Goal: Task Accomplishment & Management: Manage account settings

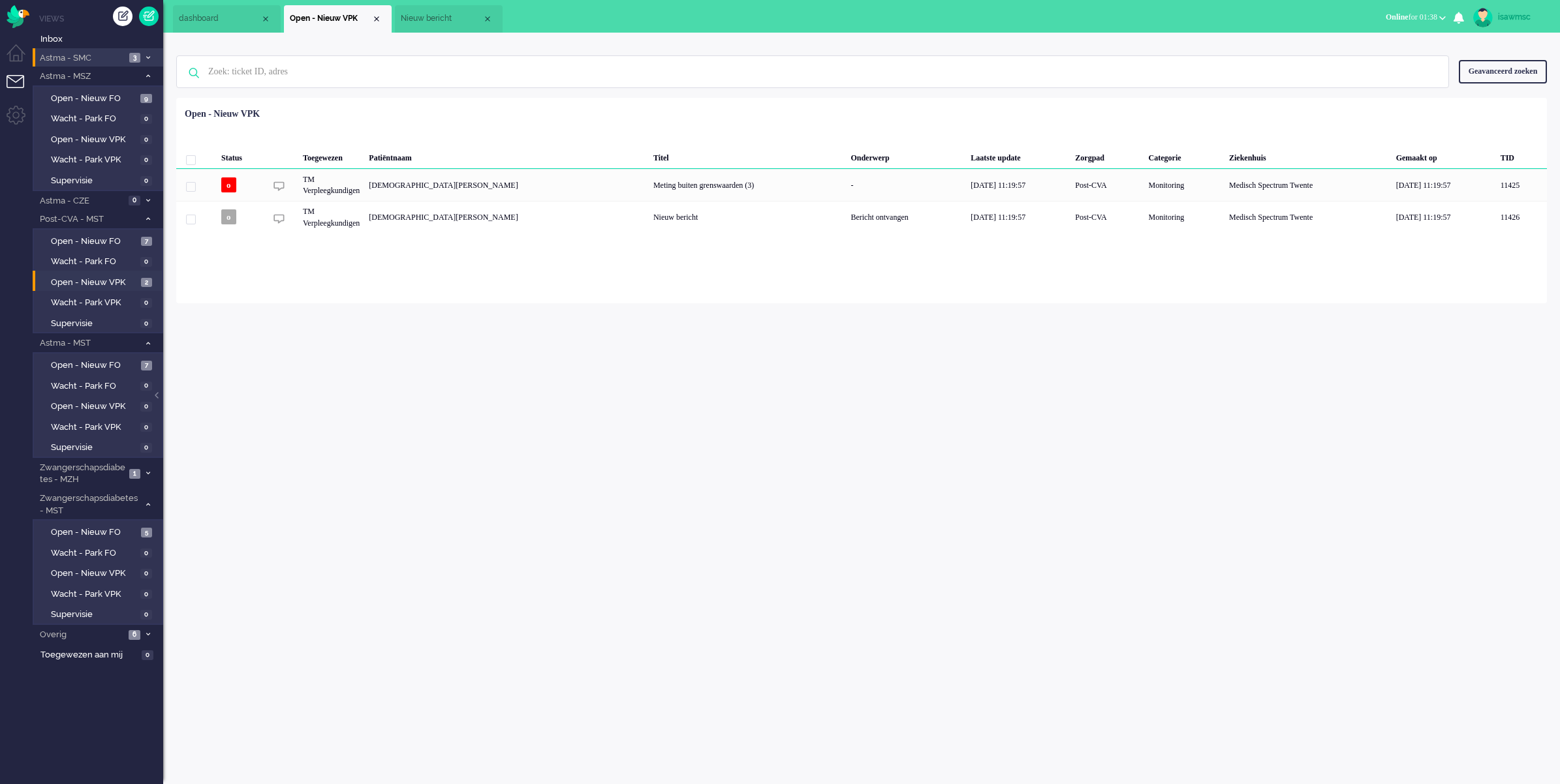
click at [144, 58] on span at bounding box center [148, 58] width 10 height 7
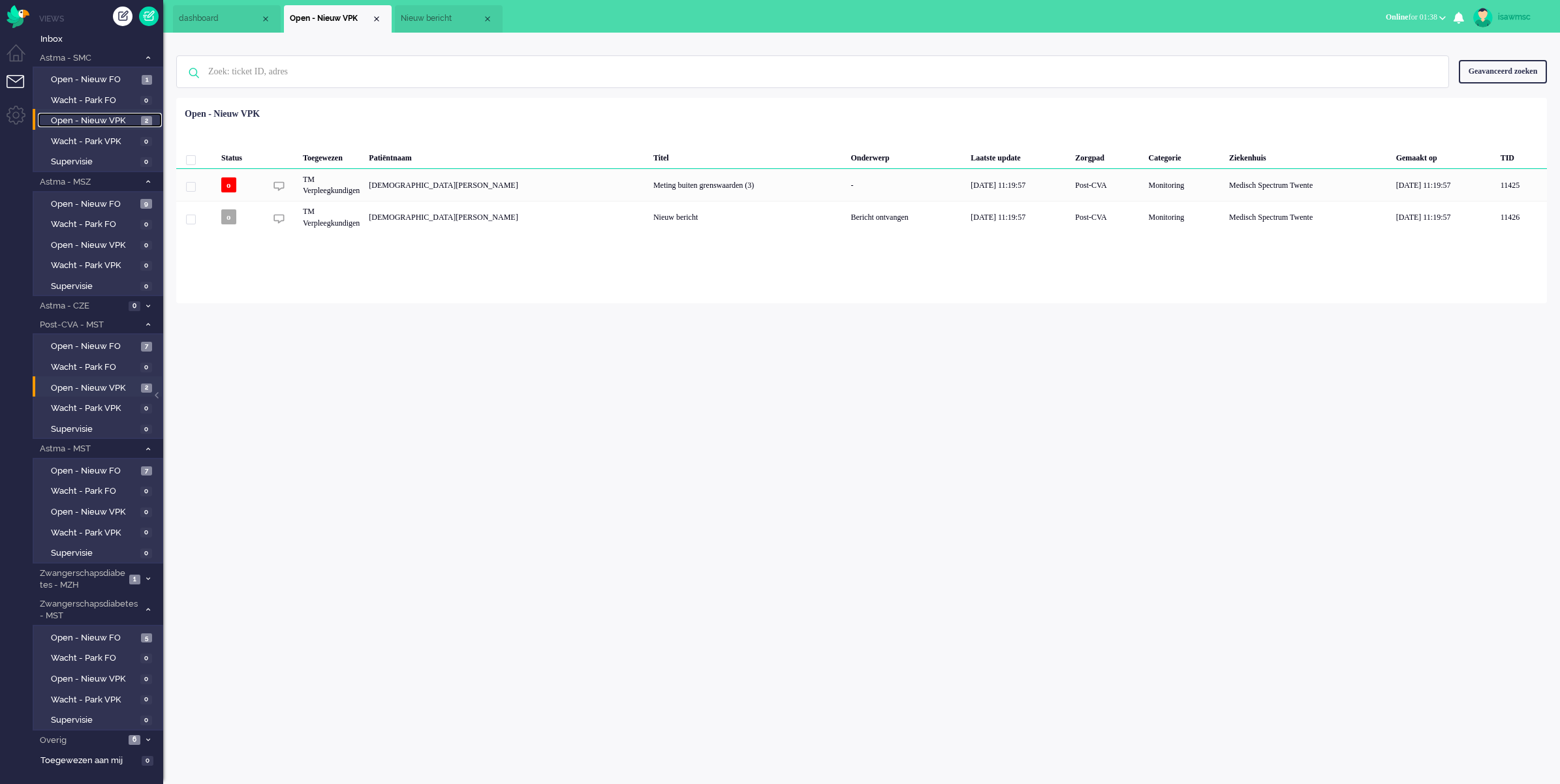
click at [143, 117] on span "2" at bounding box center [147, 121] width 11 height 10
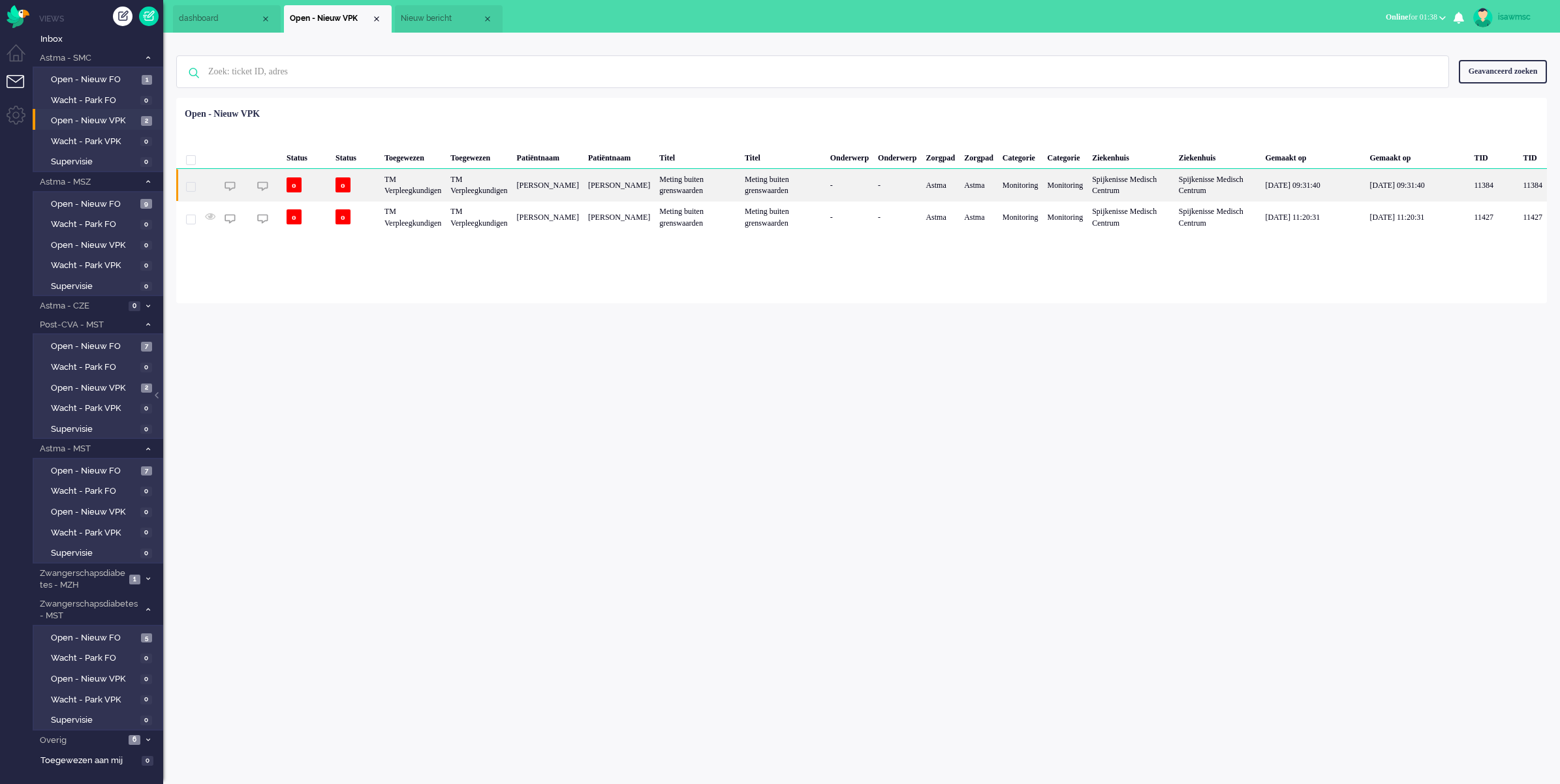
click at [511, 187] on div "TM Verpleegkundigen" at bounding box center [478, 185] width 66 height 32
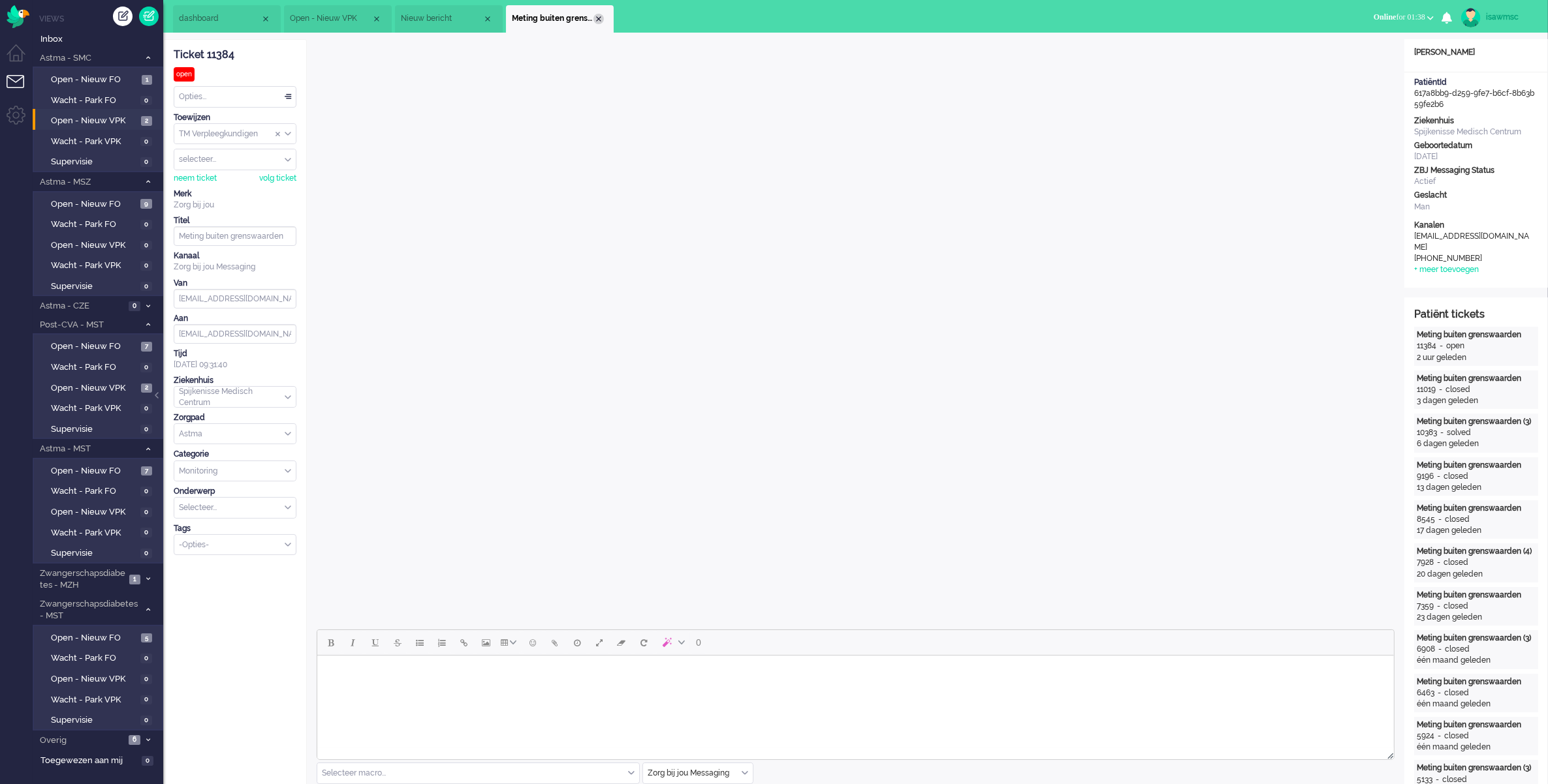
click at [595, 16] on div "Close tab" at bounding box center [598, 19] width 10 height 10
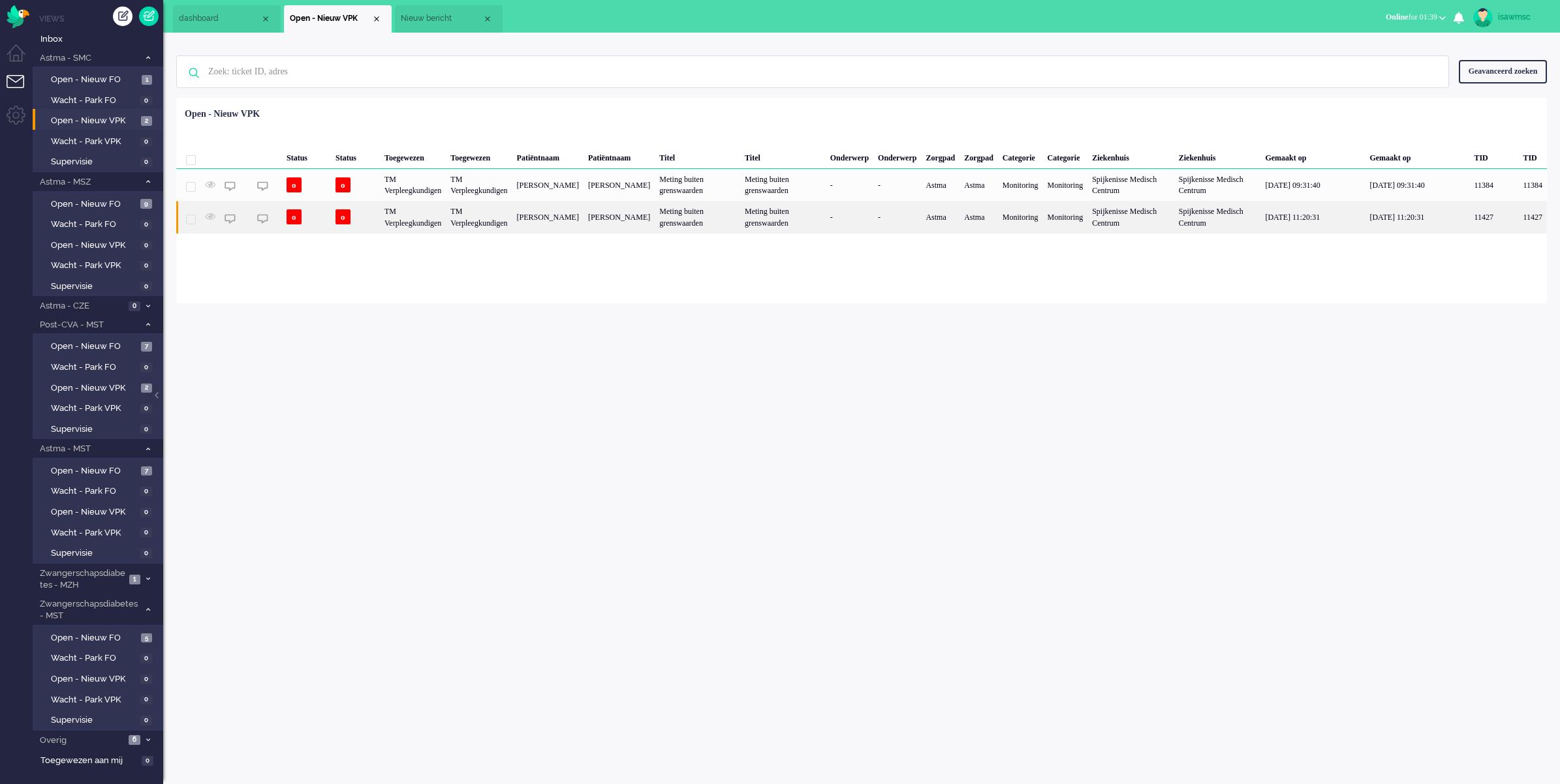
click at [416, 233] on div "TM Verpleegkundigen" at bounding box center [412, 217] width 66 height 32
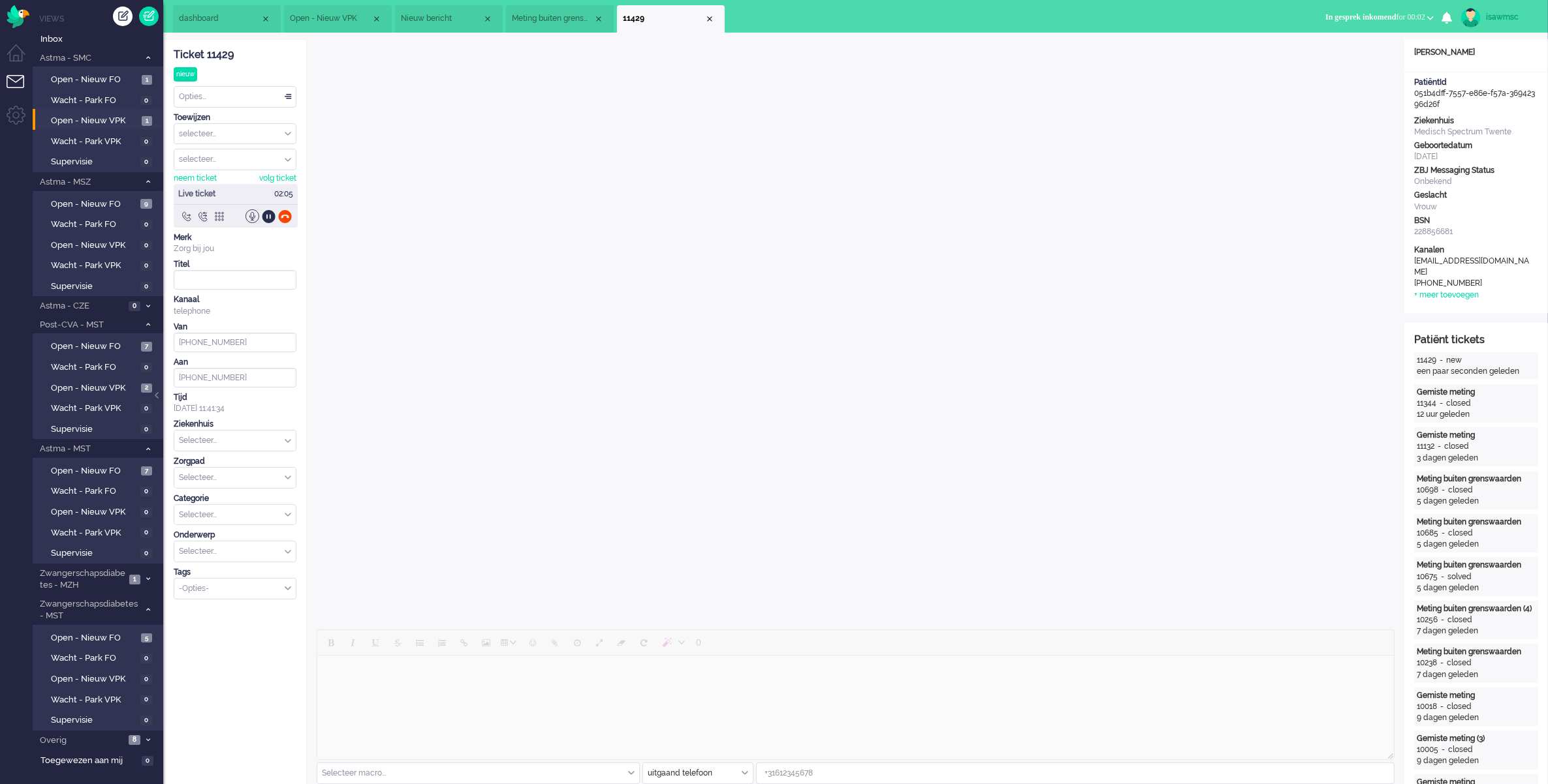
type input "[PHONE_NUMBER]"
click at [129, 80] on span "Open - Nieuw FO" at bounding box center [95, 80] width 88 height 13
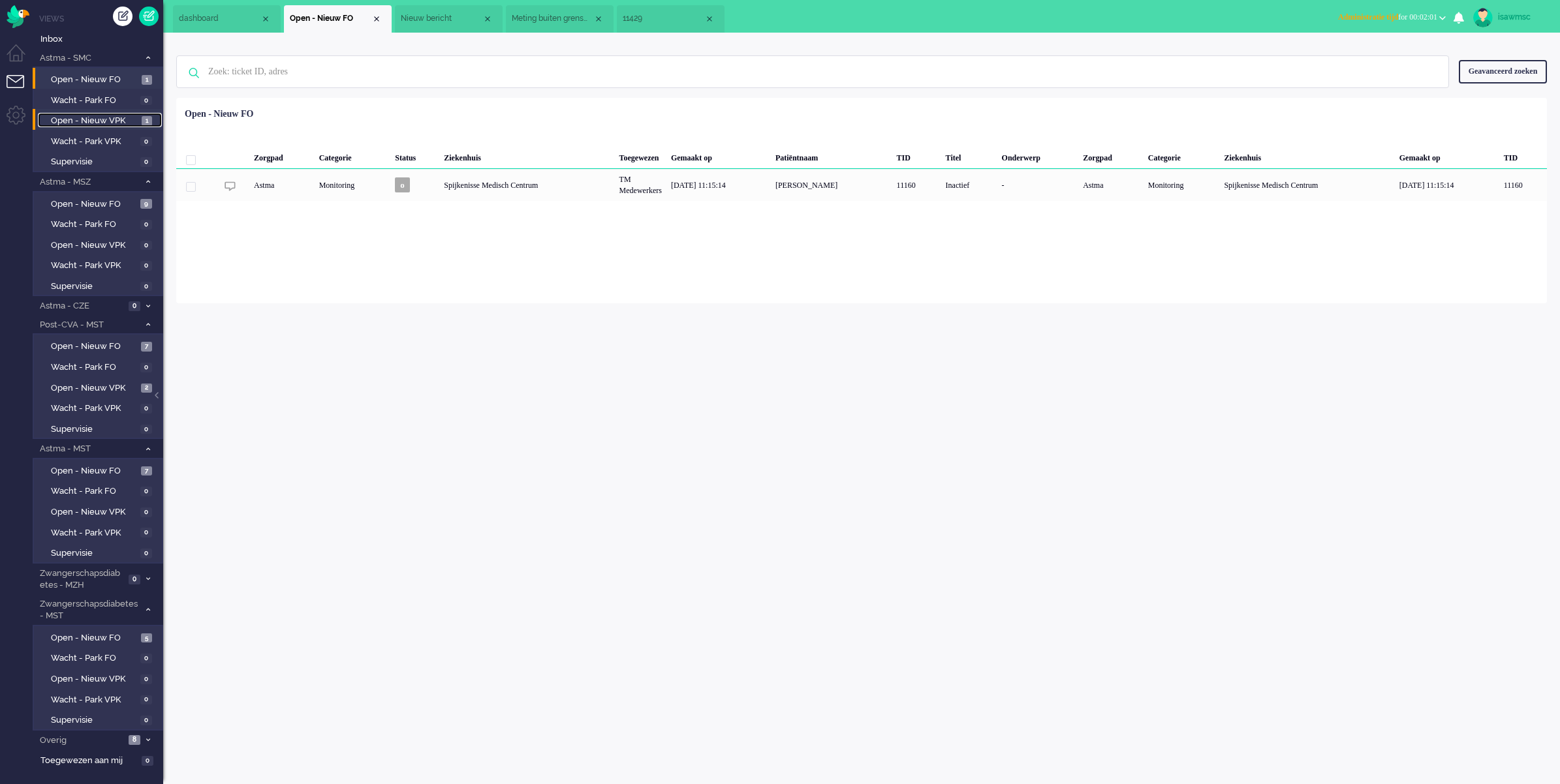
click at [122, 117] on span "Open - Nieuw VPK" at bounding box center [95, 121] width 88 height 13
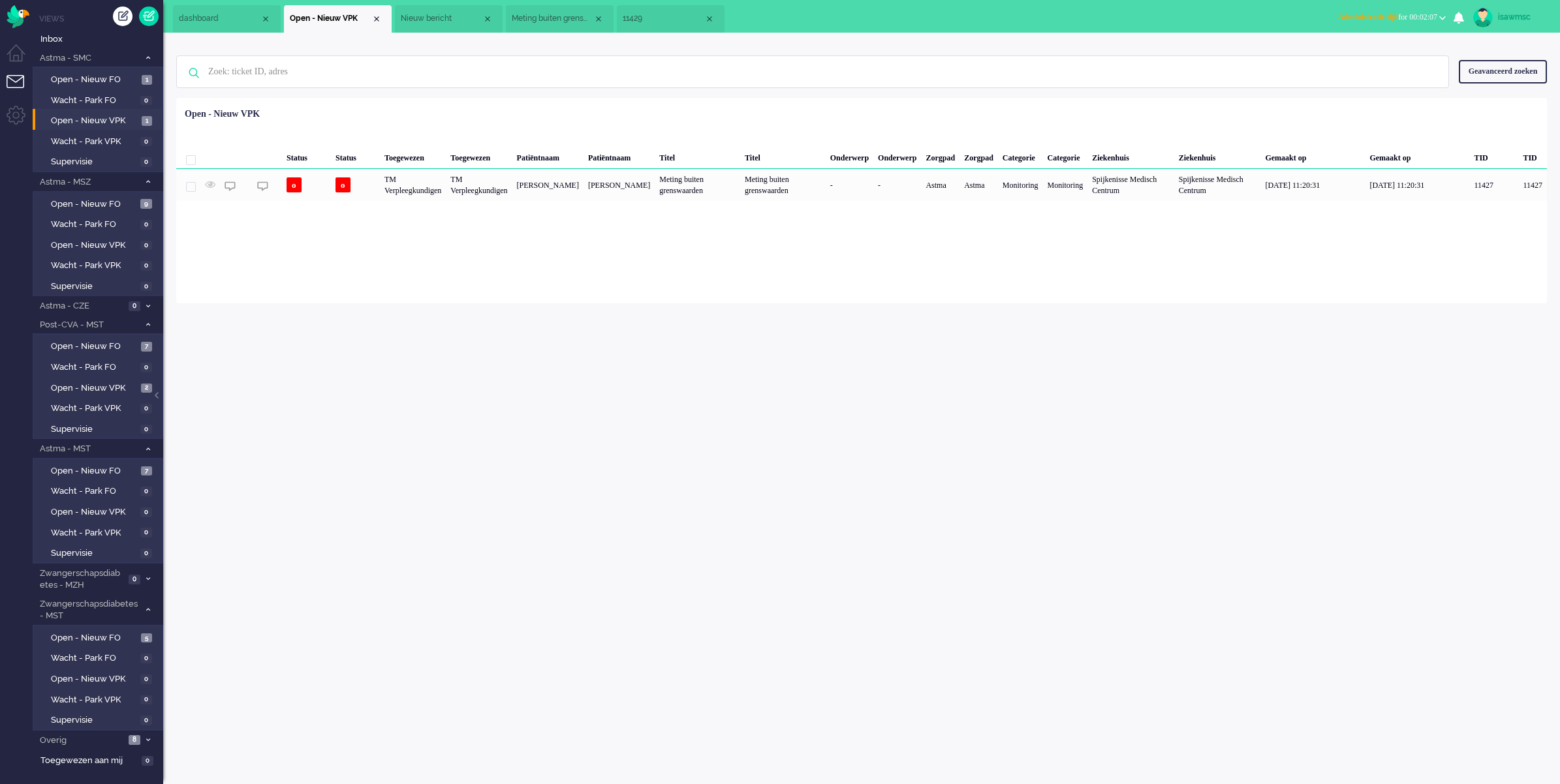
click at [1009, 241] on div "Loading... Status Status Toegewezen Toegewezen Patiëntnaam Patiëntnaam Titel Ti…" at bounding box center [861, 201] width 1370 height 206
click at [705, 17] on div "Close tab" at bounding box center [709, 19] width 10 height 10
click at [597, 18] on div "Close tab" at bounding box center [598, 19] width 10 height 10
click at [557, 25] on ul "dashboard Open - Nieuw VPK" at bounding box center [734, 16] width 1123 height 33
click at [136, 735] on span "8" at bounding box center [134, 740] width 12 height 10
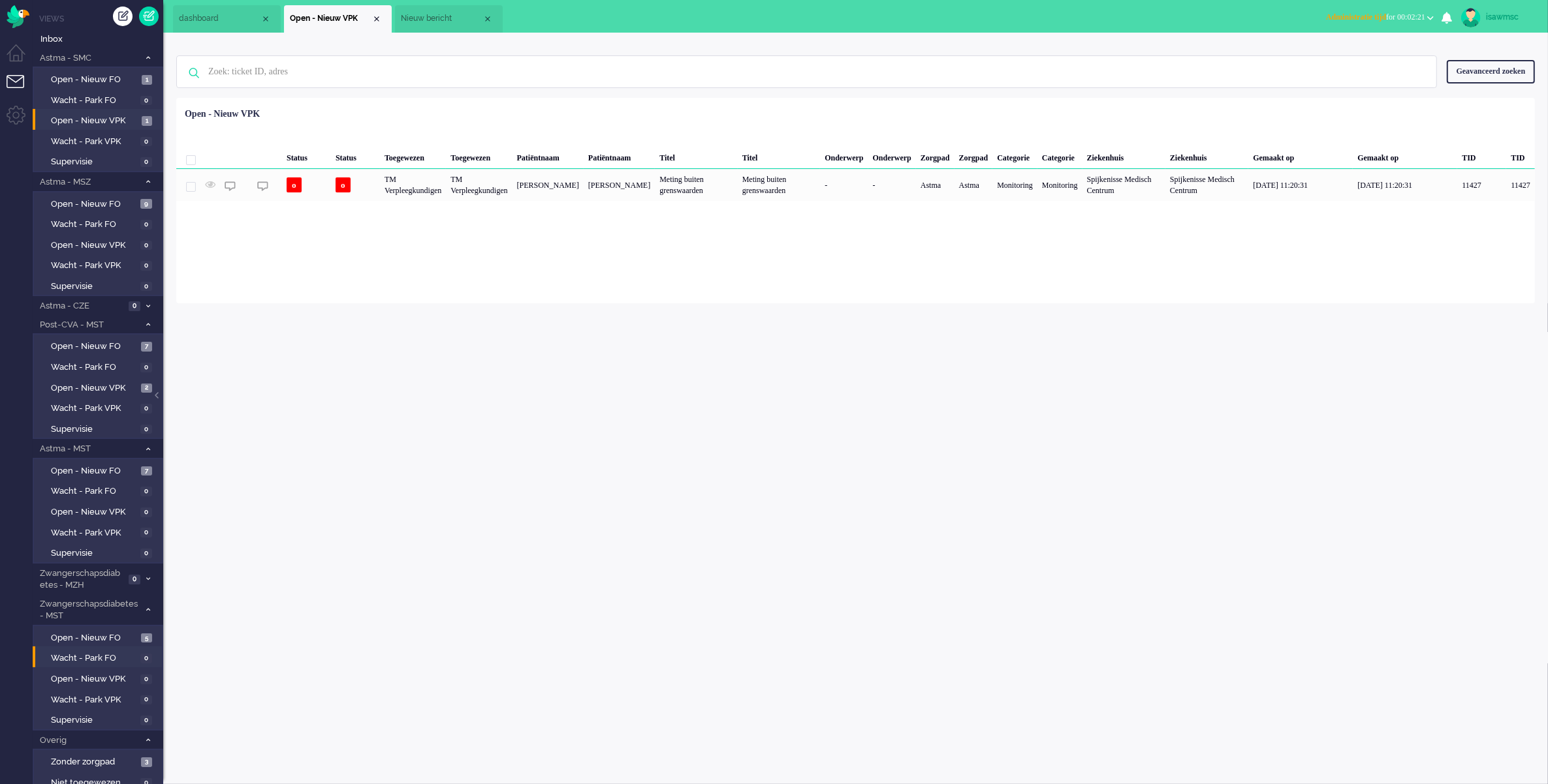
scroll to position [76, 0]
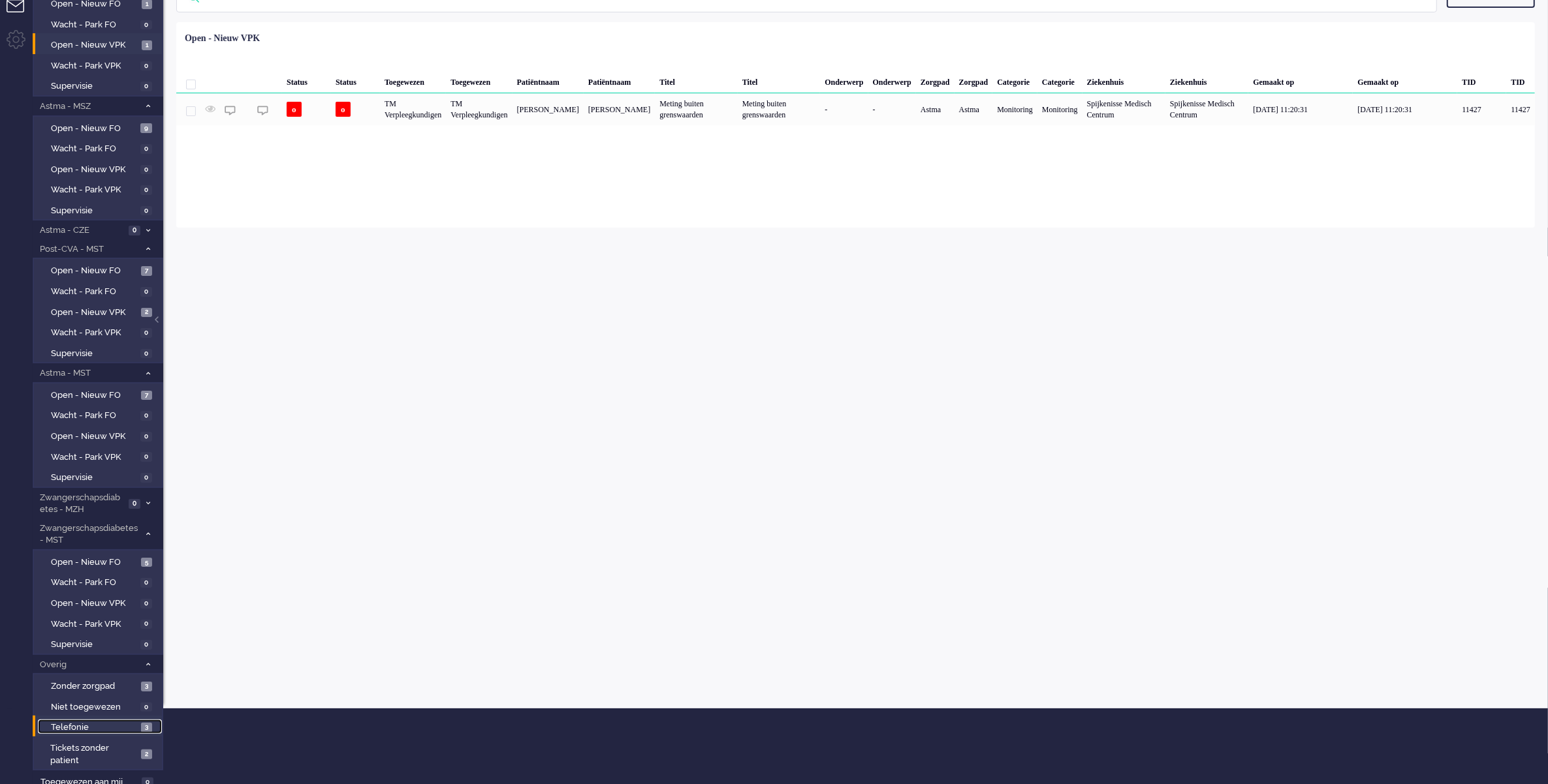
click at [129, 723] on span "Telefonie" at bounding box center [94, 728] width 87 height 13
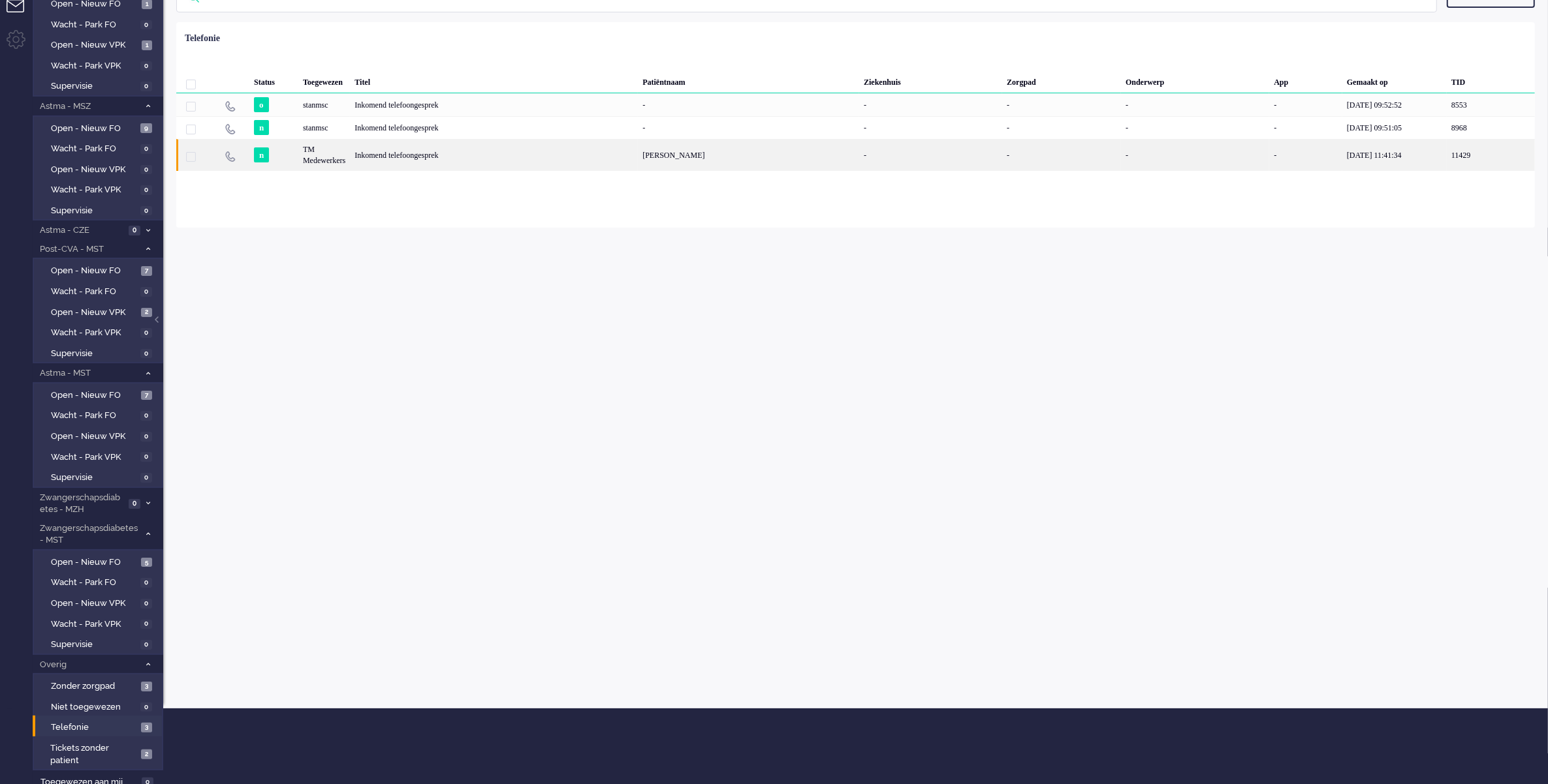
click at [572, 152] on div "Inkomend telefoongesprek" at bounding box center [494, 155] width 288 height 32
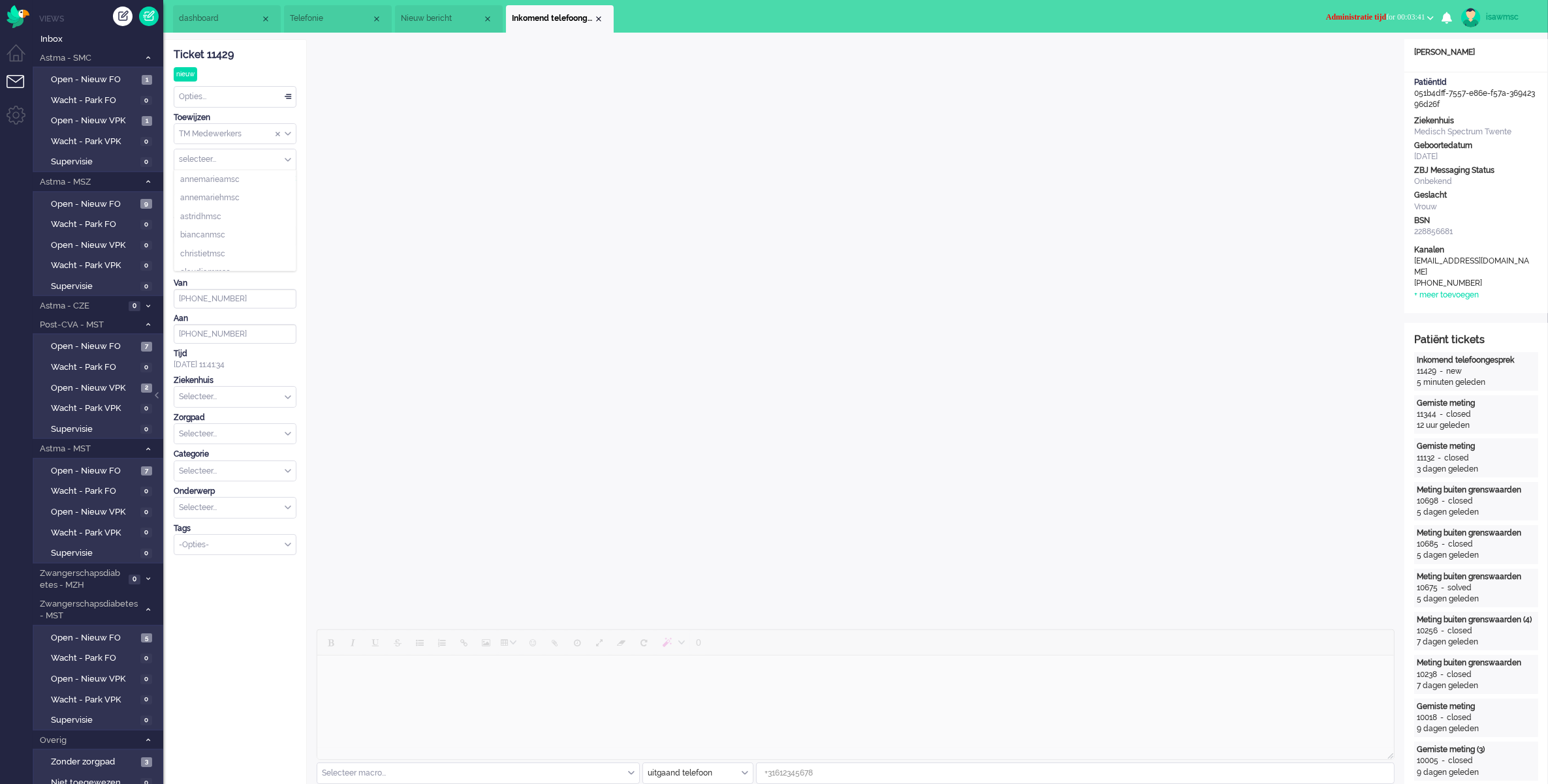
click at [286, 158] on div "selecteer..." at bounding box center [235, 159] width 122 height 20
click at [286, 158] on span "Assign User" at bounding box center [287, 159] width 6 height 9
click at [288, 135] on div "TM Medewerkers" at bounding box center [235, 133] width 122 height 20
click at [269, 173] on li "TM Verpleegkundigen" at bounding box center [235, 172] width 122 height 19
click at [282, 431] on input "text" at bounding box center [235, 434] width 122 height 20
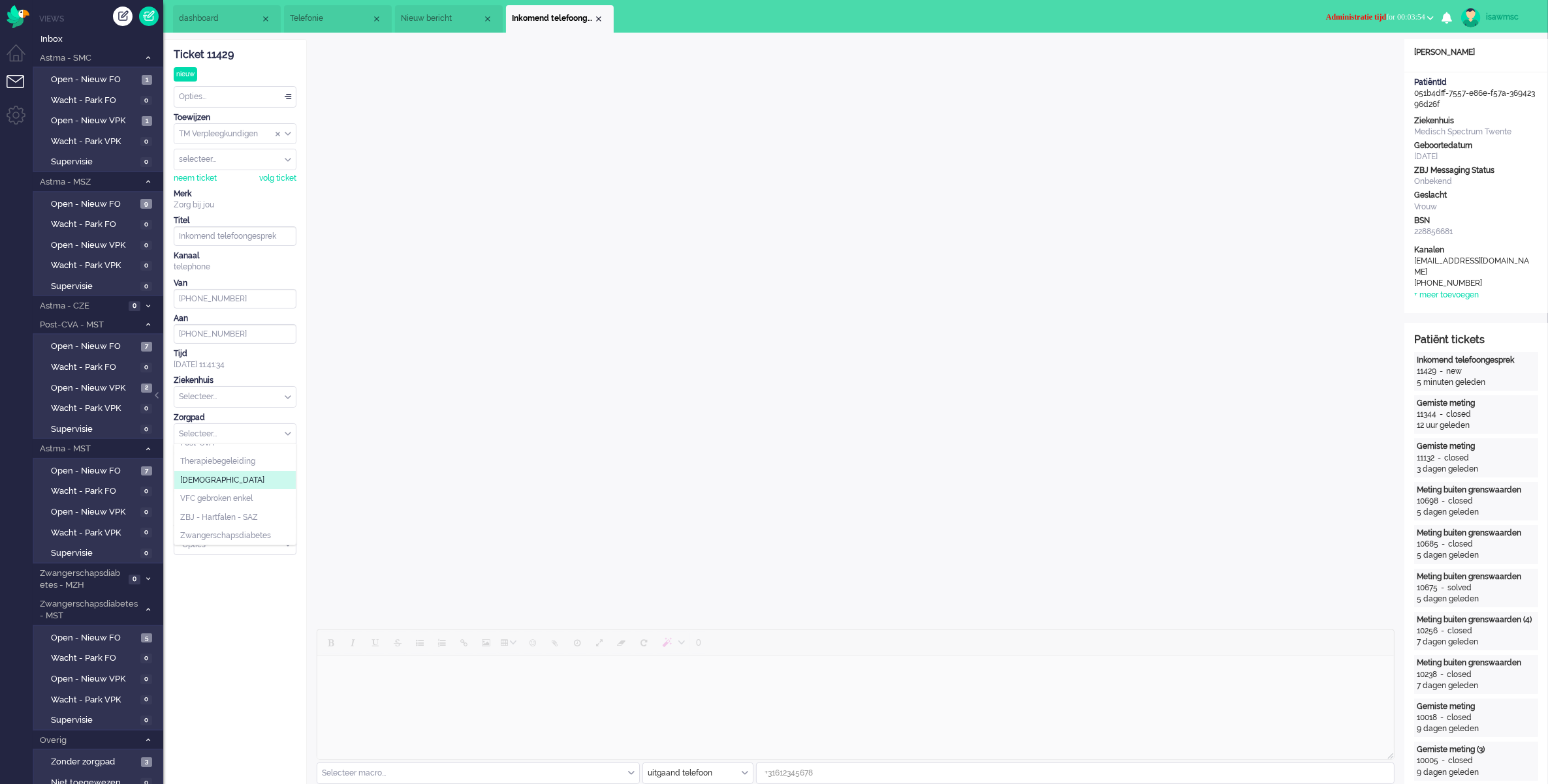
scroll to position [81, 0]
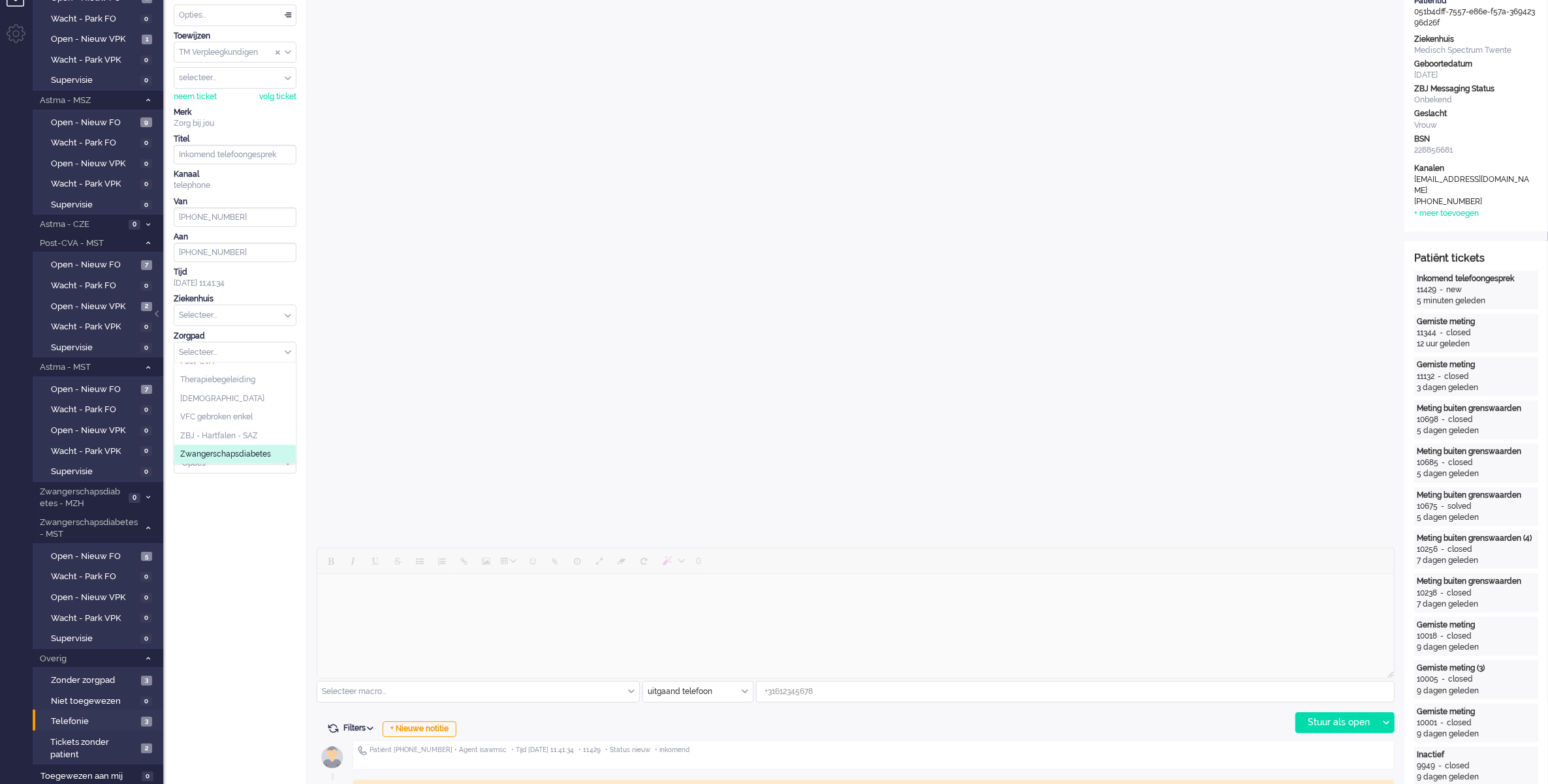
click at [252, 457] on span "Zwangerschapsdiabetes" at bounding box center [225, 455] width 90 height 11
type input "[PHONE_NUMBER]"
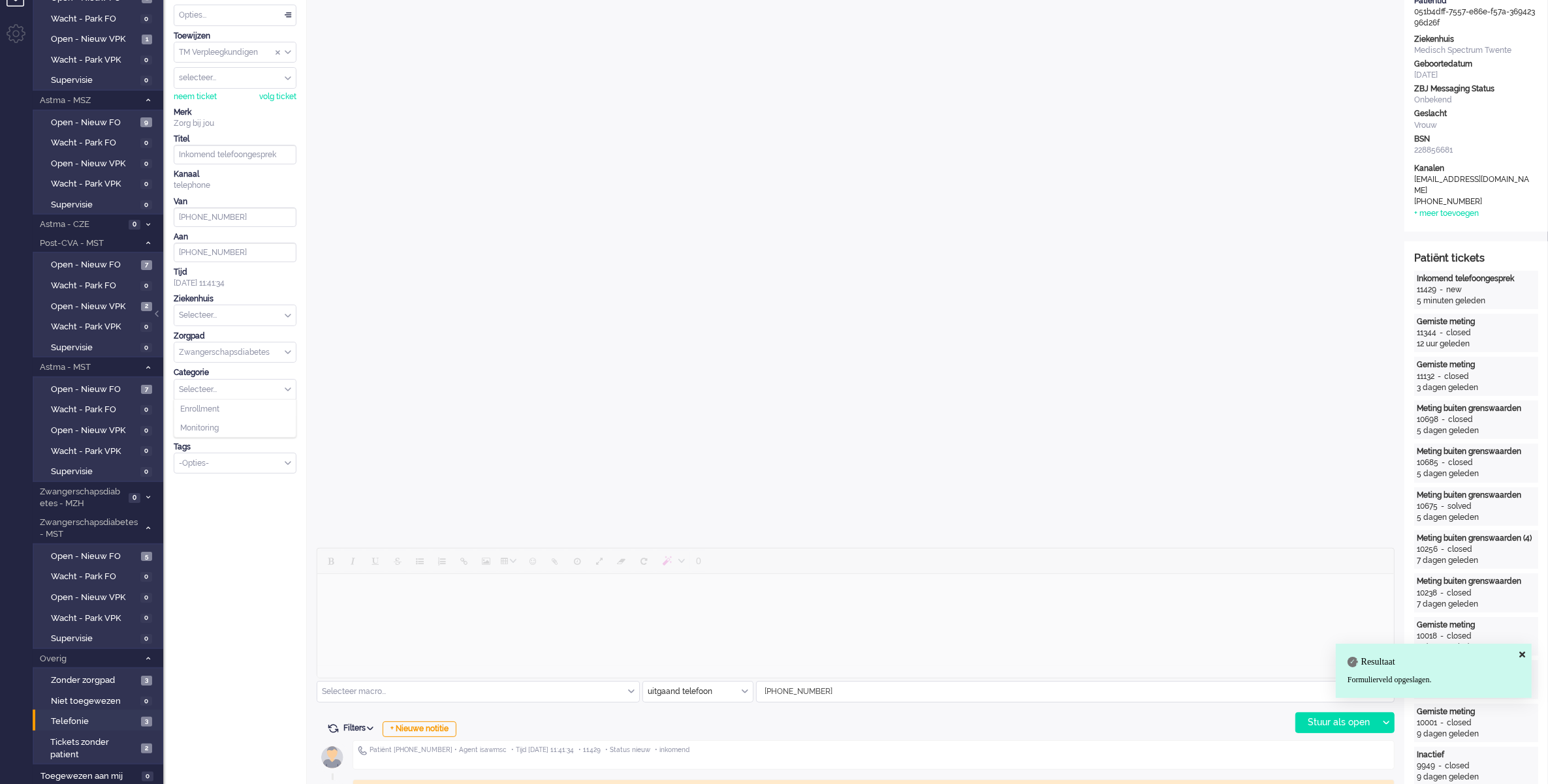
click at [289, 391] on div "Selecteer..." at bounding box center [235, 389] width 122 height 20
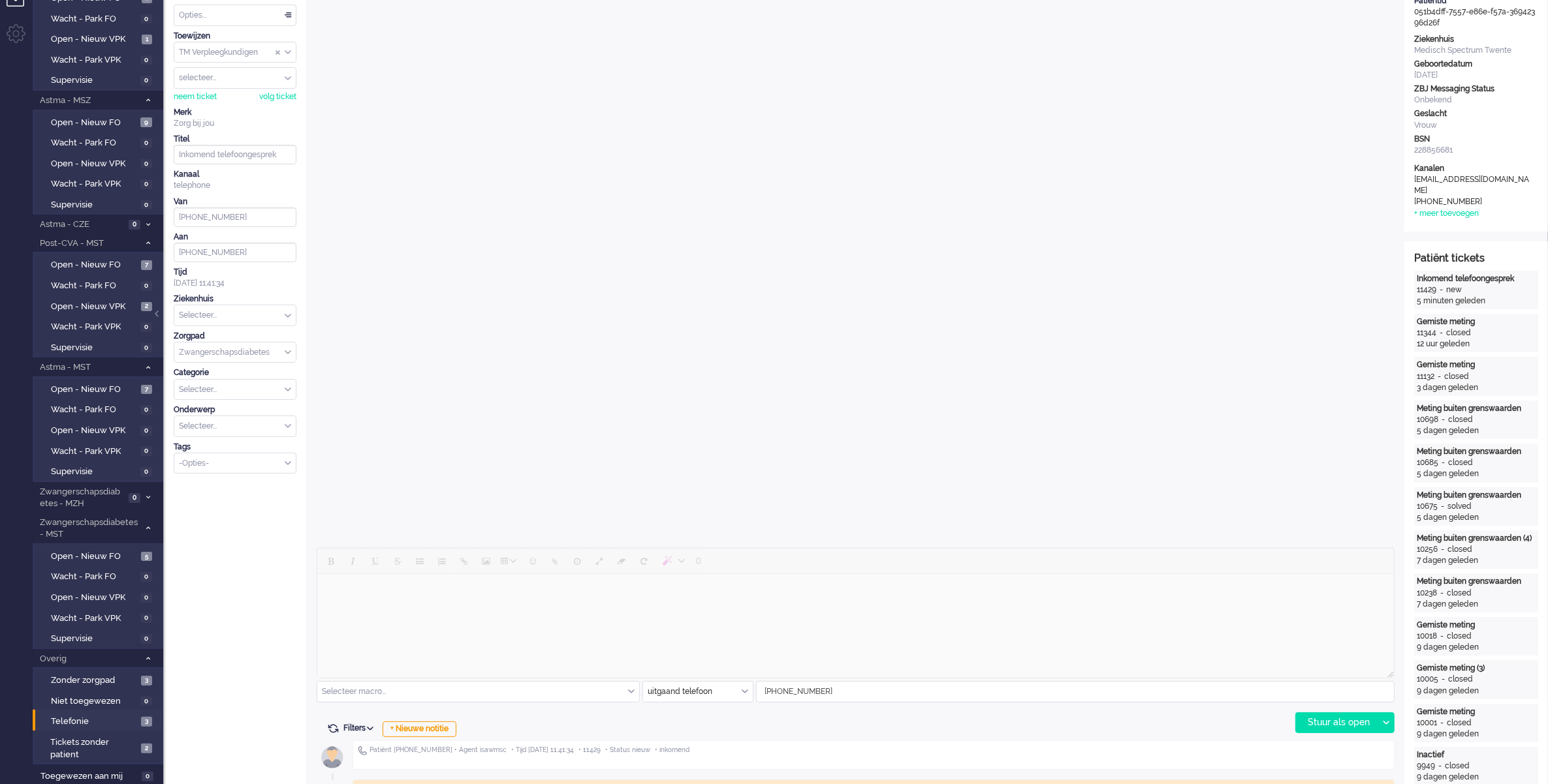
click at [289, 317] on div "Selecteer..." at bounding box center [235, 315] width 122 height 20
click at [229, 348] on span "Medisch Spectrum Twente" at bounding box center [229, 347] width 97 height 11
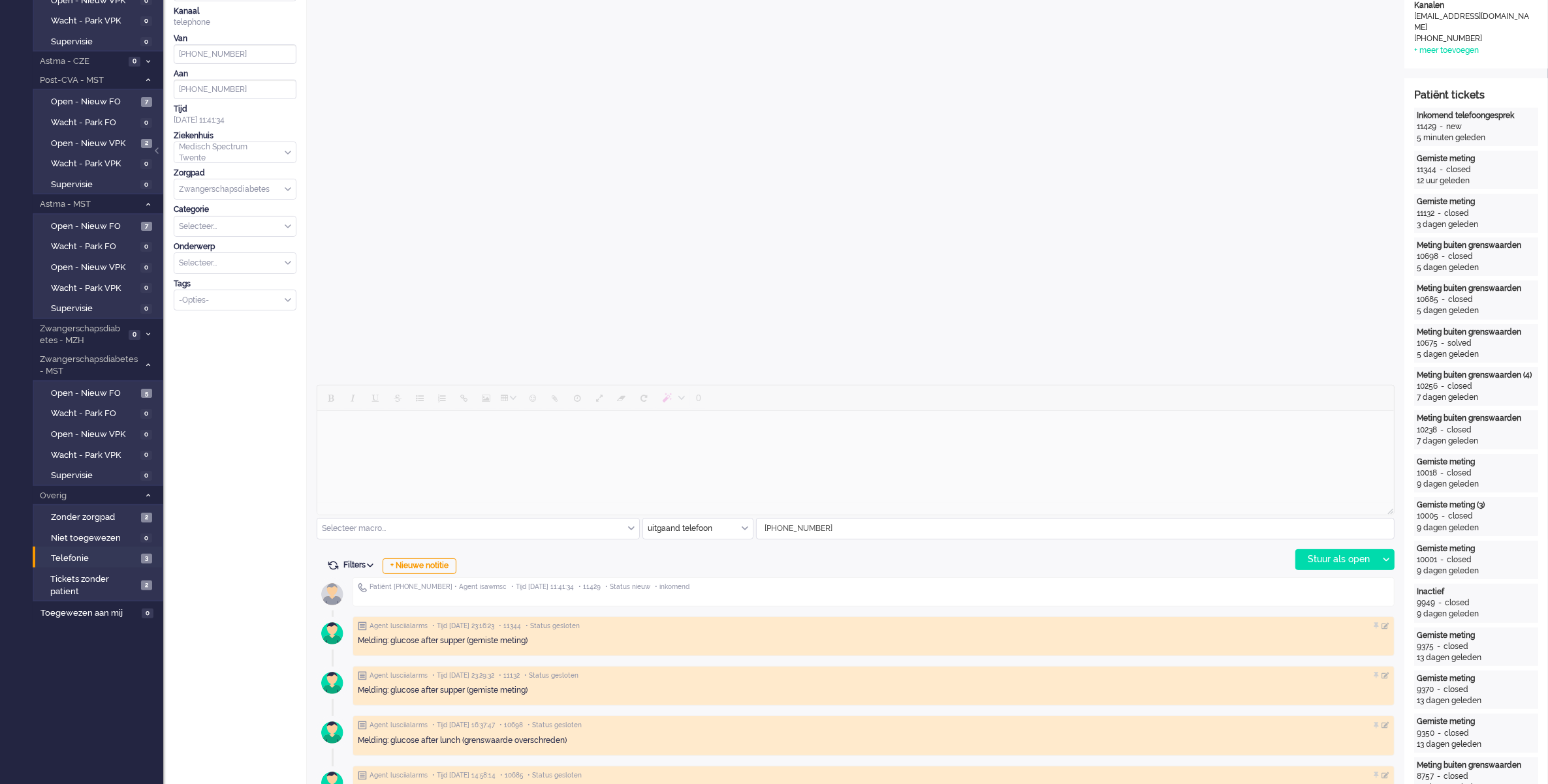
scroll to position [0, 0]
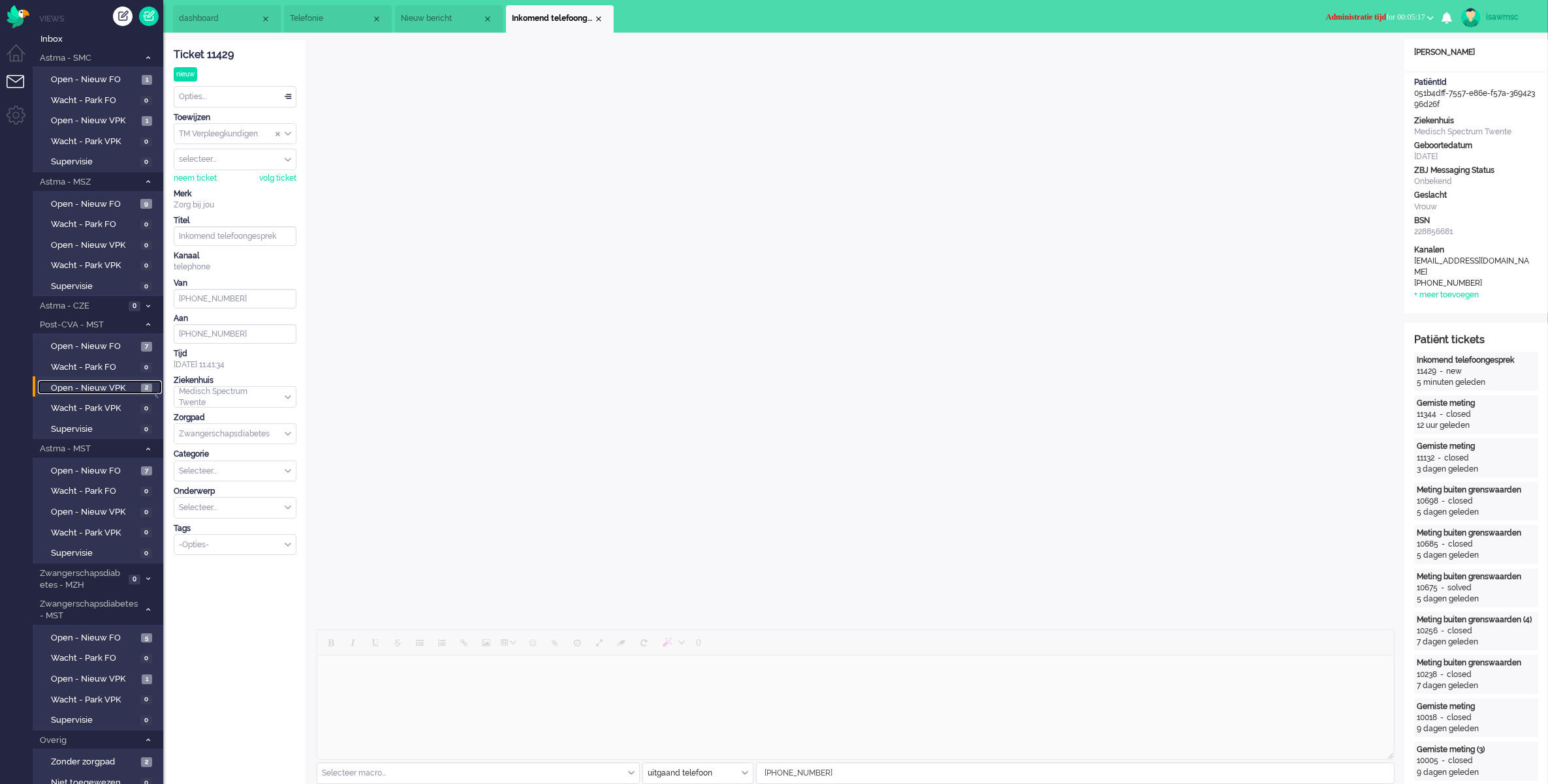
click at [122, 383] on span "Open - Nieuw VPK" at bounding box center [94, 389] width 87 height 13
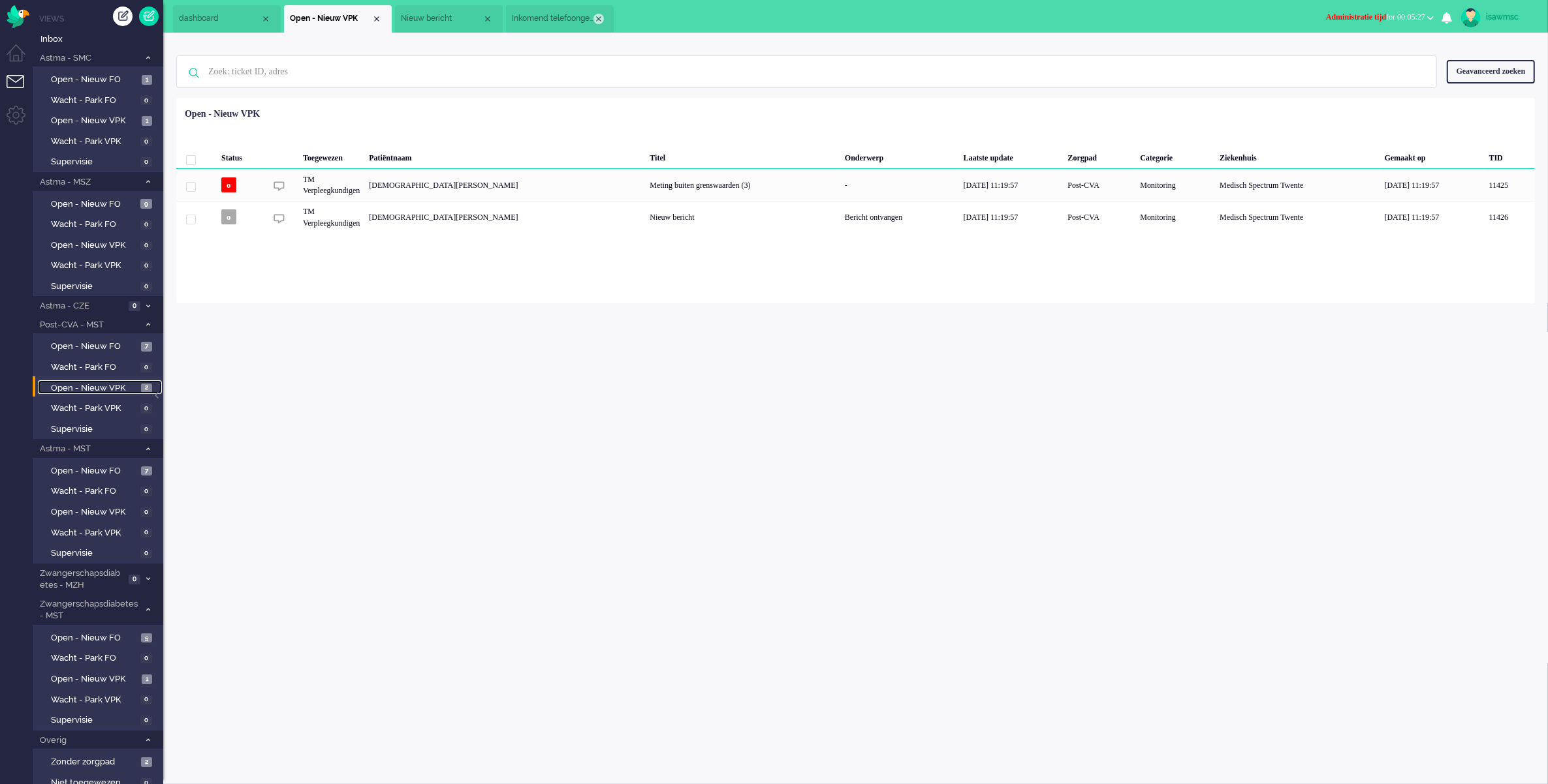
click at [599, 20] on div "Close tab" at bounding box center [598, 19] width 10 height 10
click at [488, 20] on div "Close tab" at bounding box center [487, 19] width 10 height 10
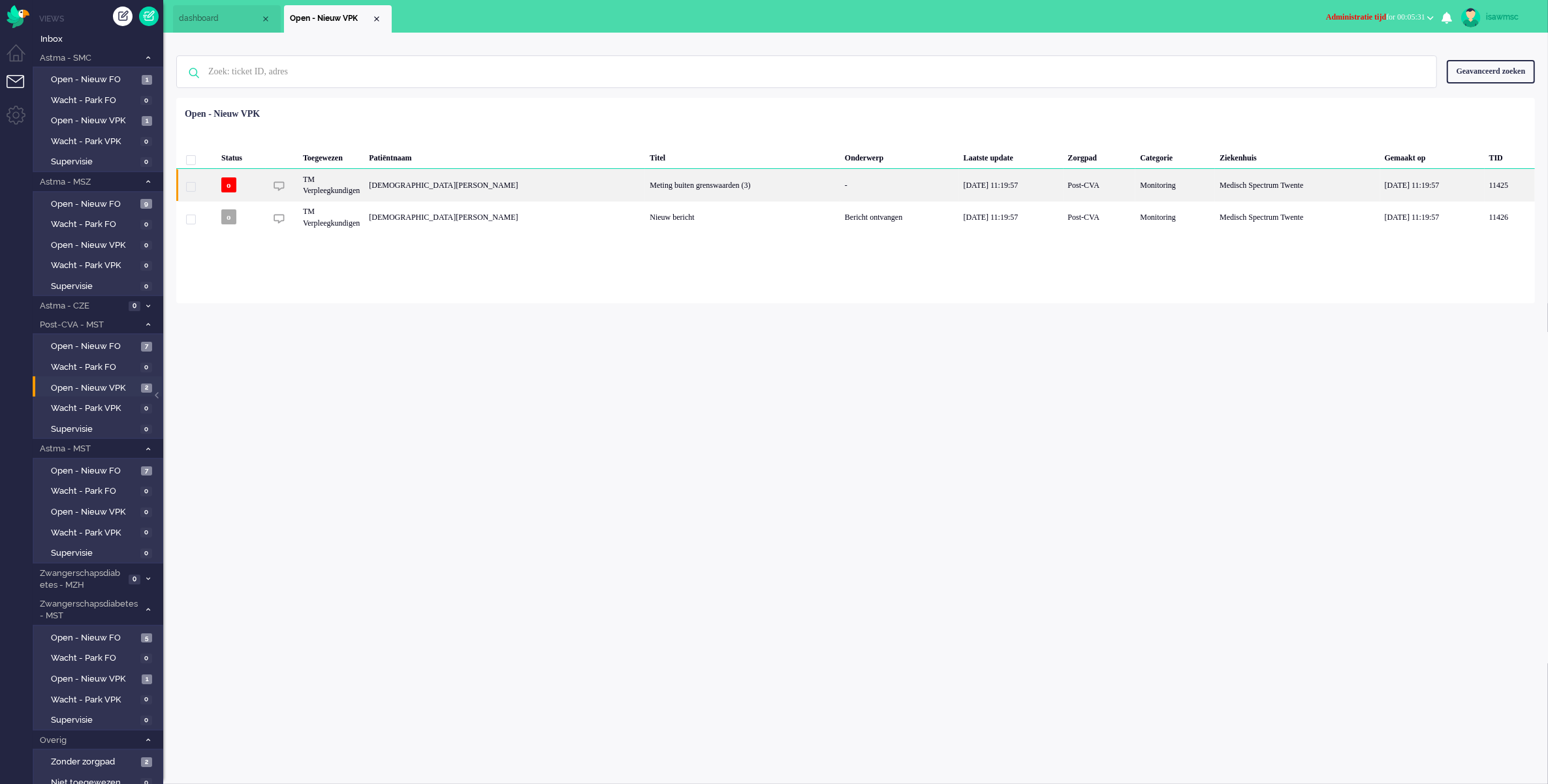
click at [441, 187] on div "[DEMOGRAPHIC_DATA][PERSON_NAME]" at bounding box center [505, 185] width 281 height 32
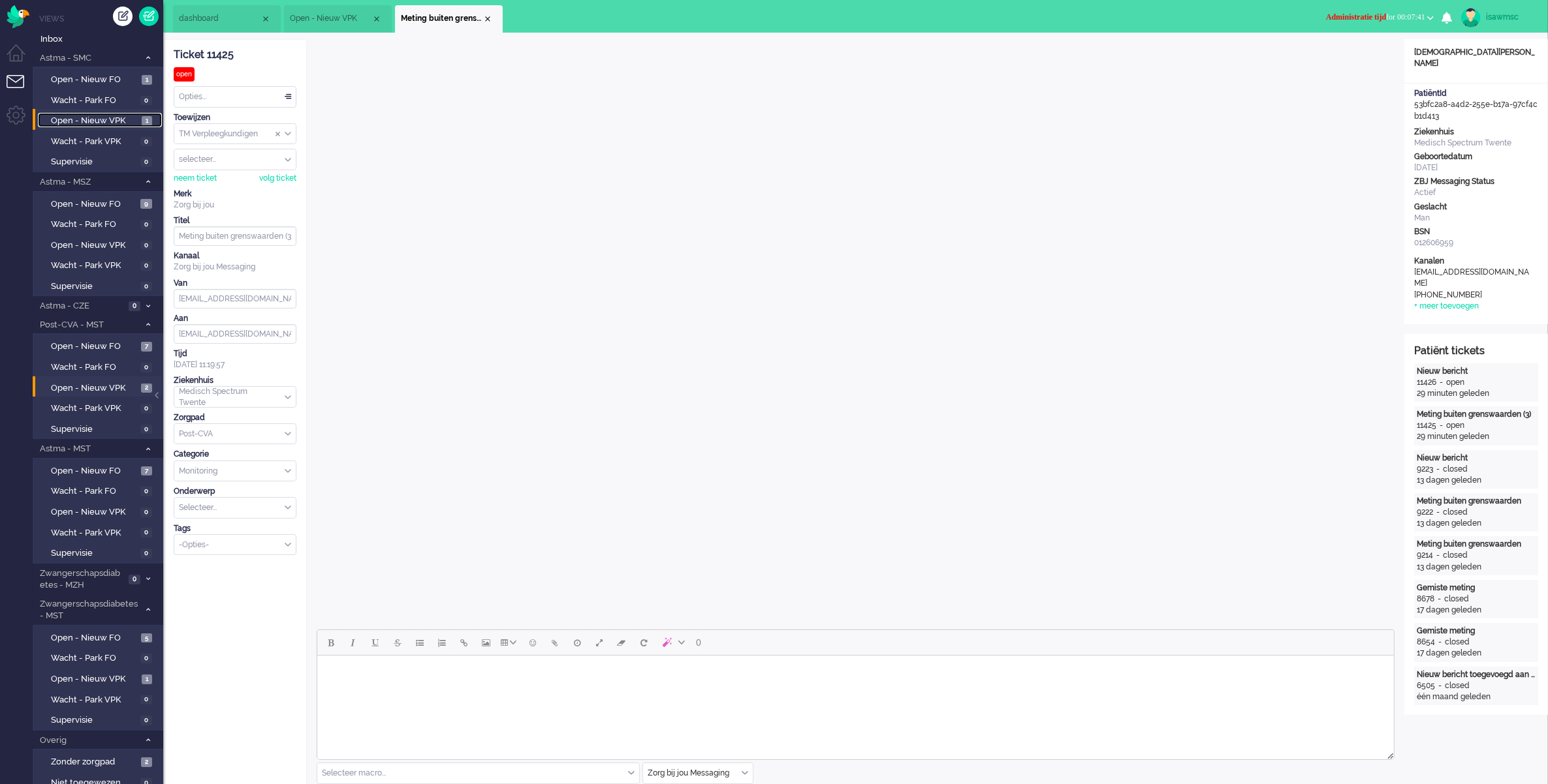
click at [82, 122] on span "Open - Nieuw VPK" at bounding box center [95, 121] width 88 height 13
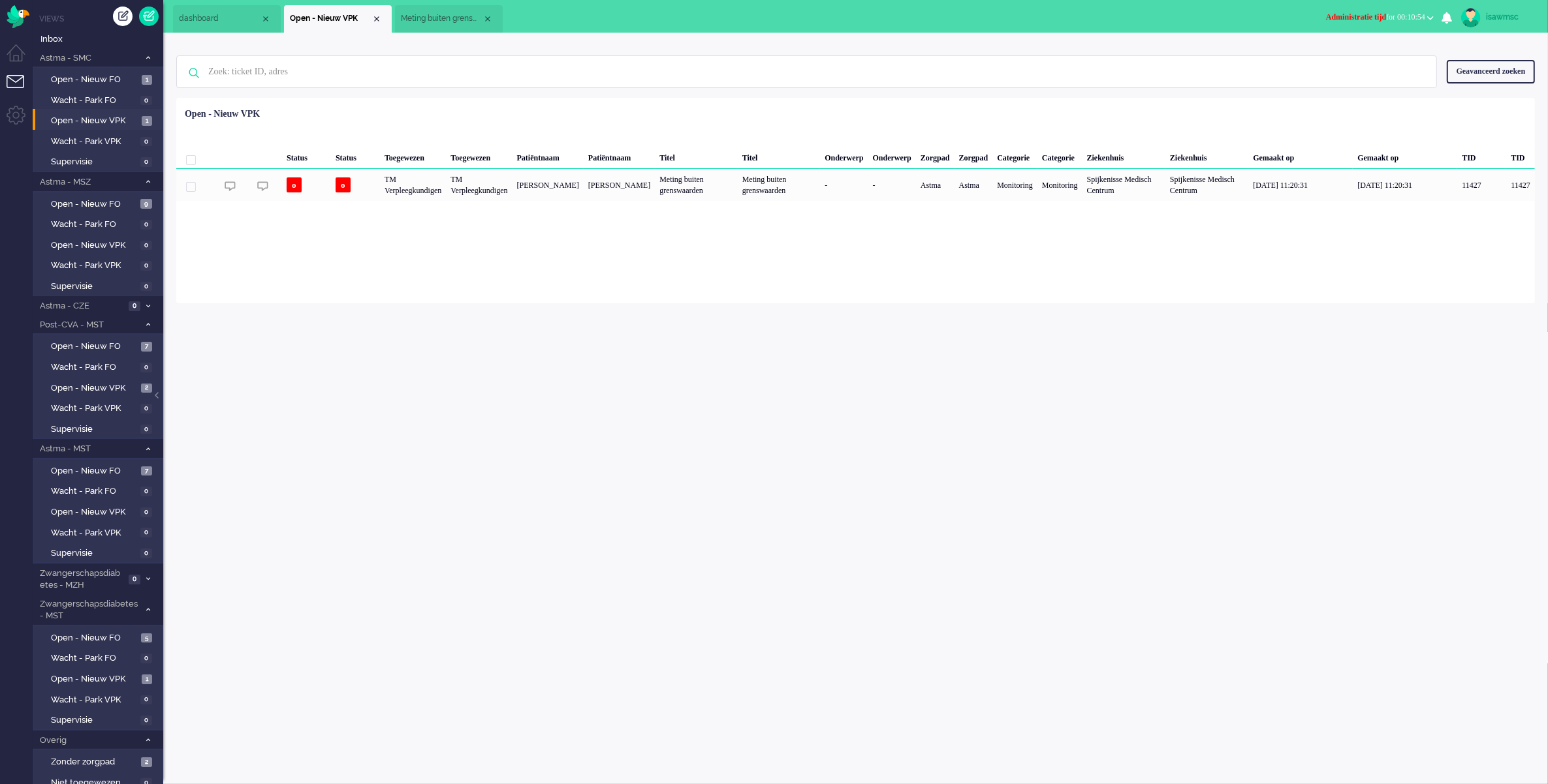
click at [421, 275] on div "Loading... Status Status Toegewezen Toegewezen Patiëntnaam Patiëntnaam Titel Ti…" at bounding box center [855, 201] width 1359 height 206
click at [118, 382] on span "Open - Nieuw VPK" at bounding box center [94, 389] width 87 height 13
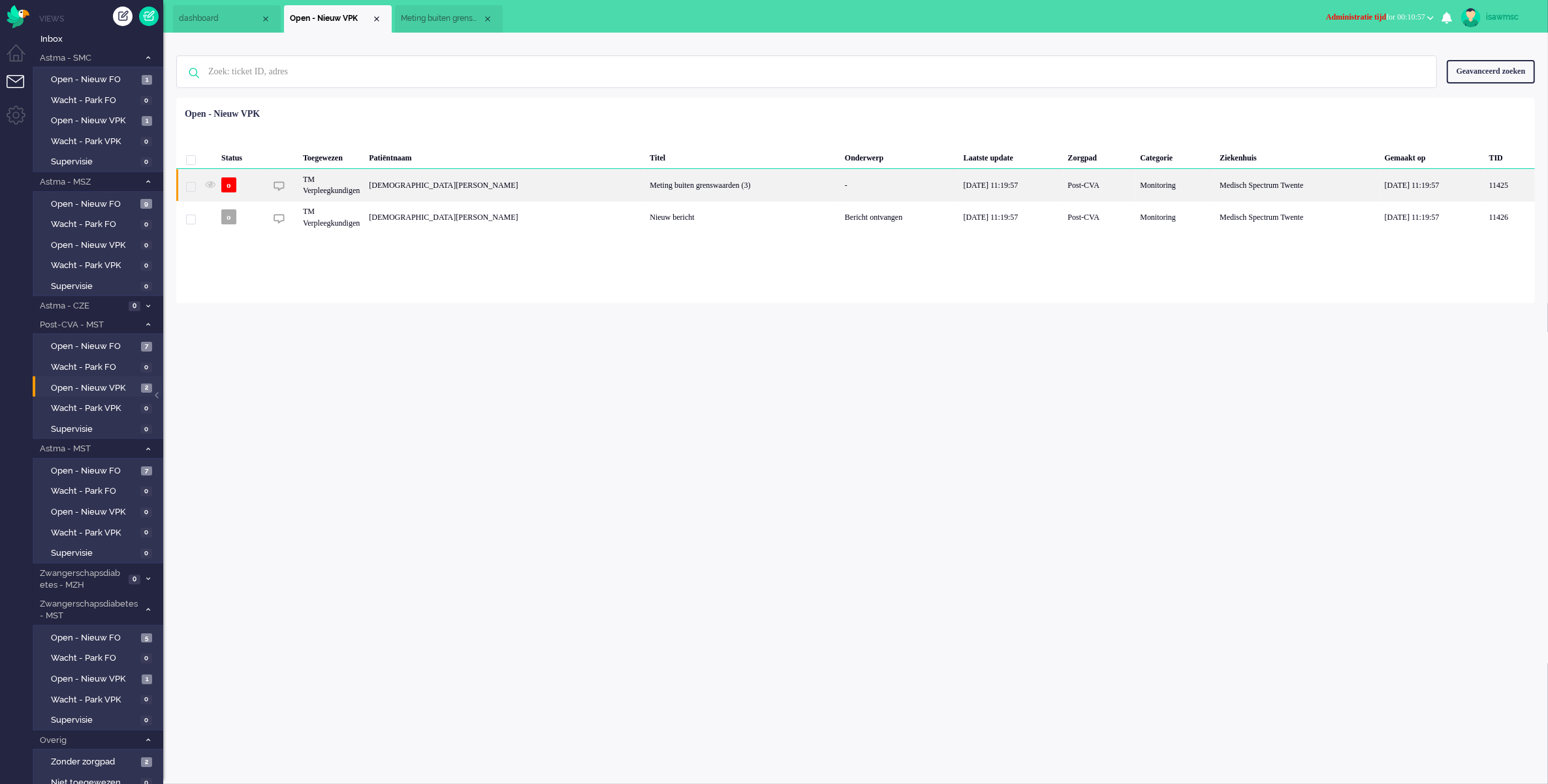
click at [403, 190] on div "[DEMOGRAPHIC_DATA][PERSON_NAME]" at bounding box center [505, 185] width 281 height 32
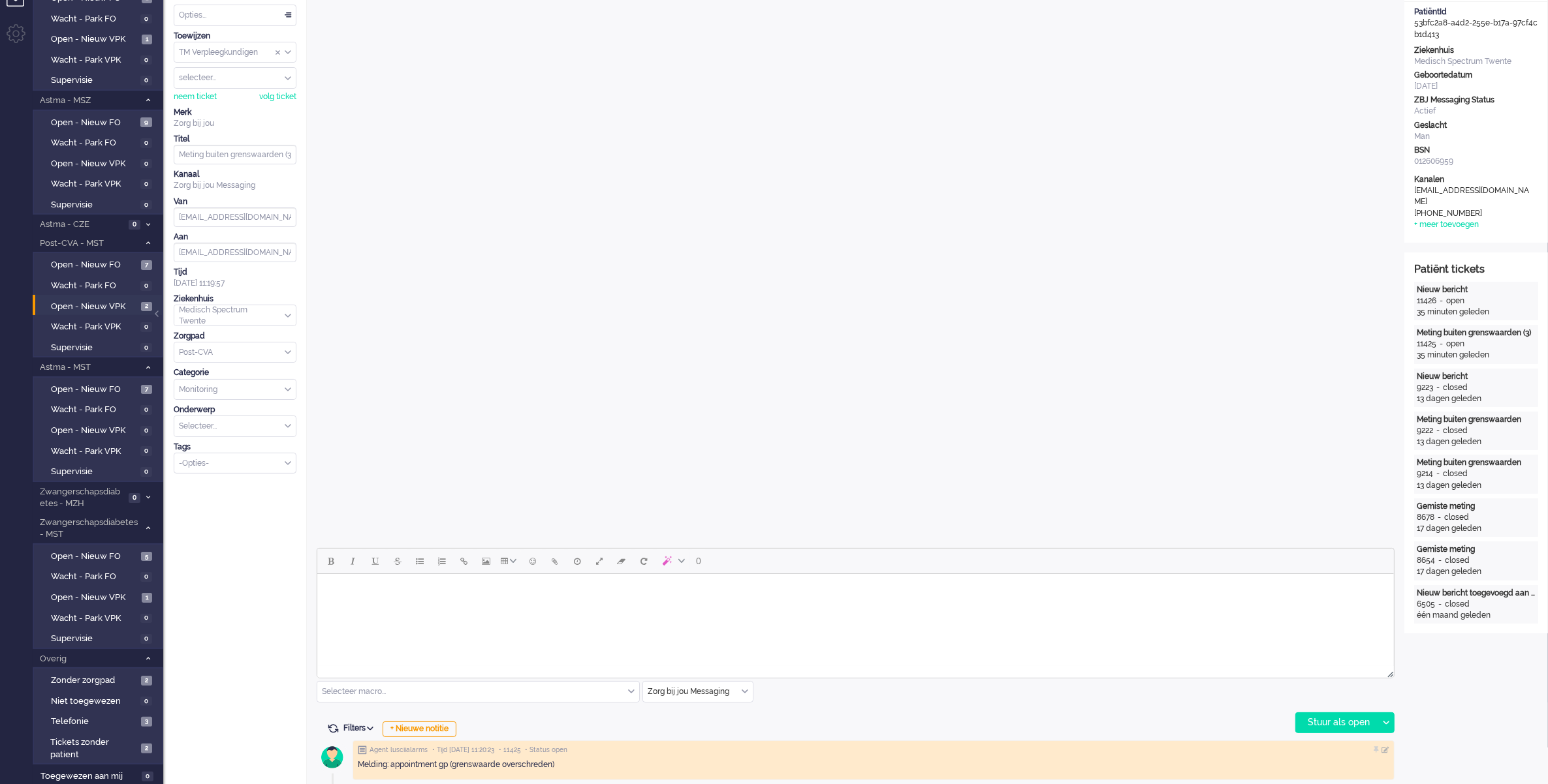
scroll to position [326, 0]
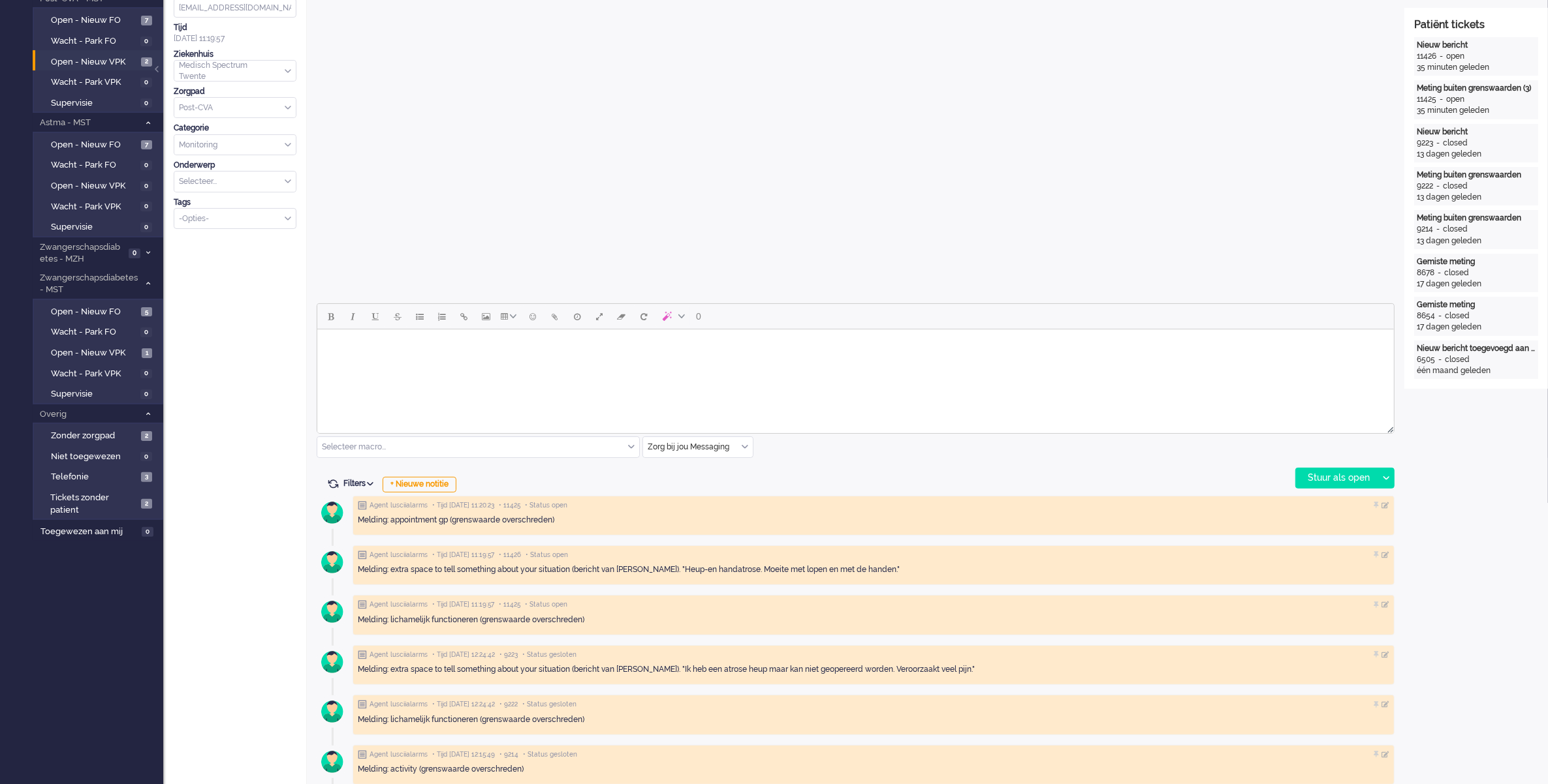
click at [741, 457] on div "Zorg bij jou Messaging email uitgaand telefoon sms Zorg bij jou Messaging Zorg …" at bounding box center [698, 447] width 111 height 22
click at [706, 481] on span "uitgaand telefoon" at bounding box center [681, 486] width 65 height 11
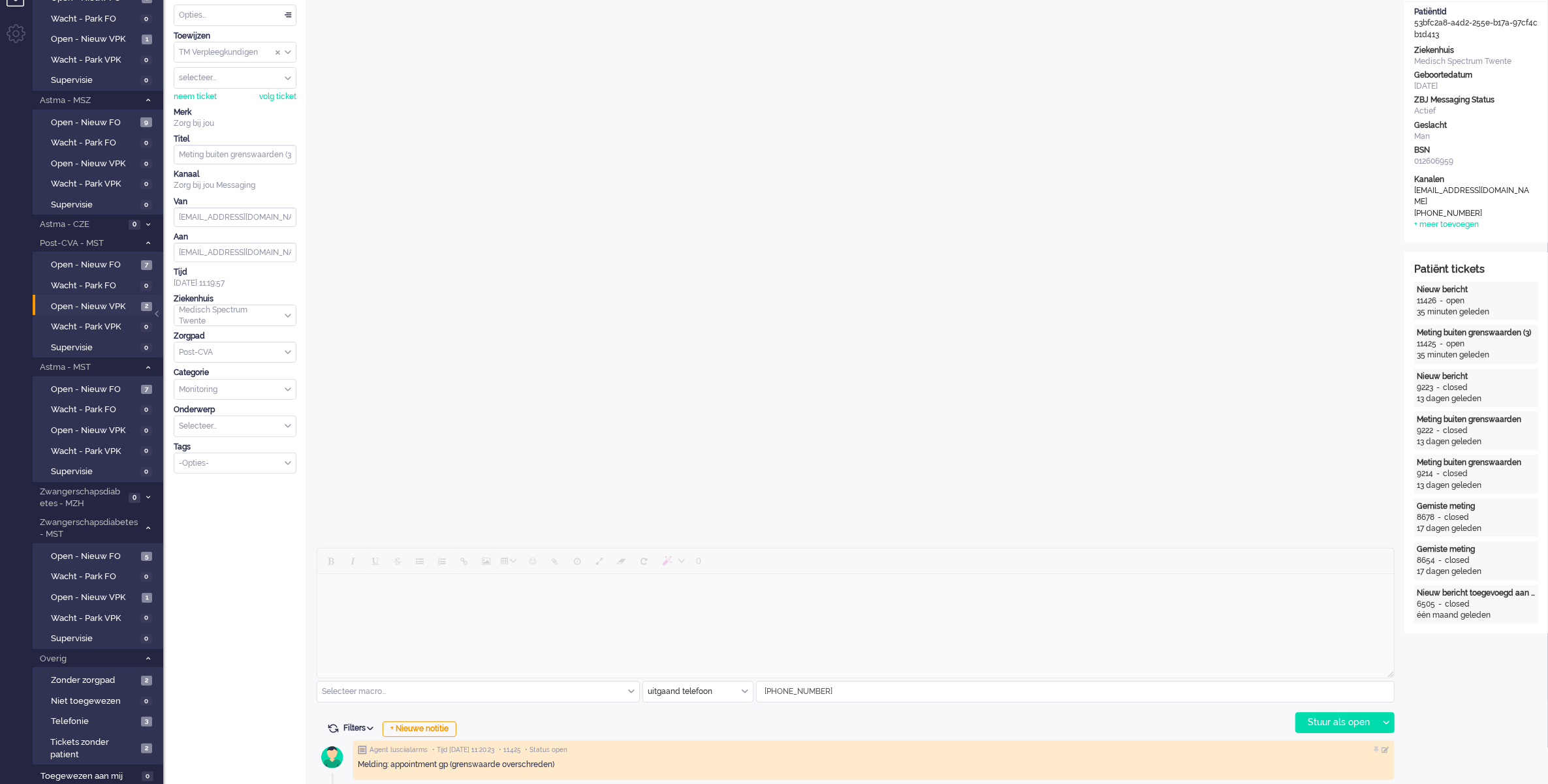
scroll to position [163, 0]
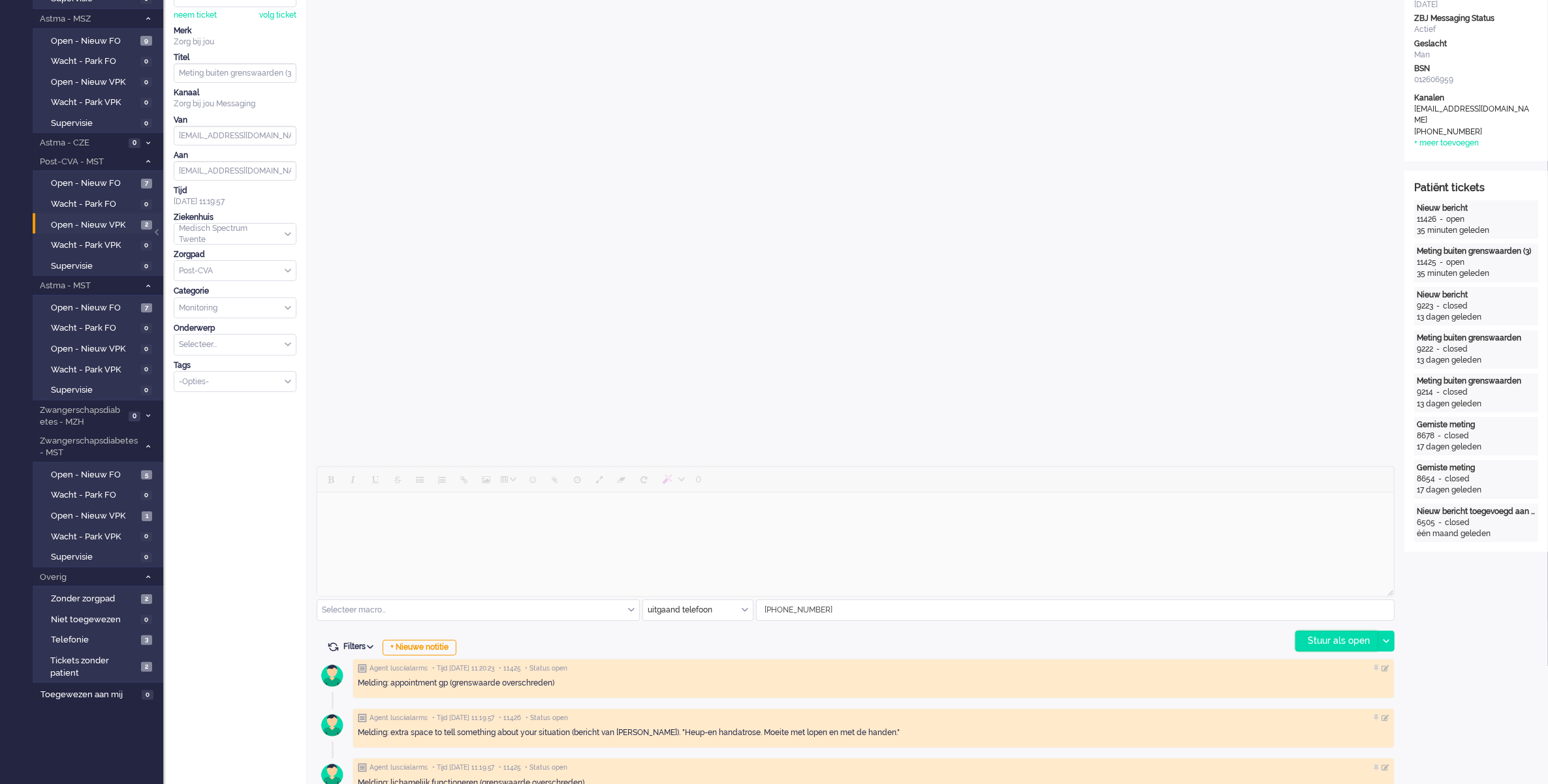
click at [1303, 644] on div "Stuur als open" at bounding box center [1336, 642] width 81 height 19
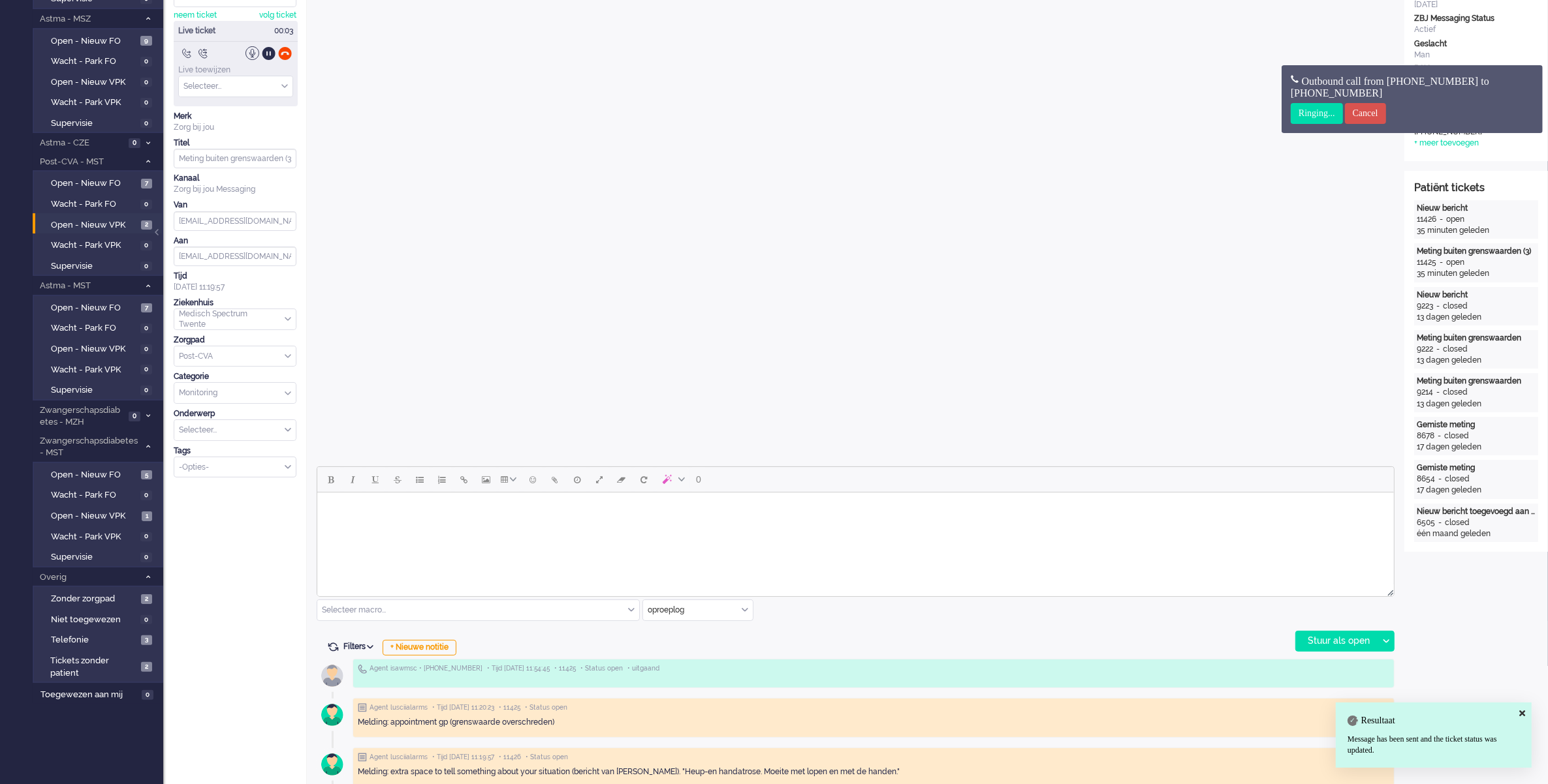
scroll to position [0, 0]
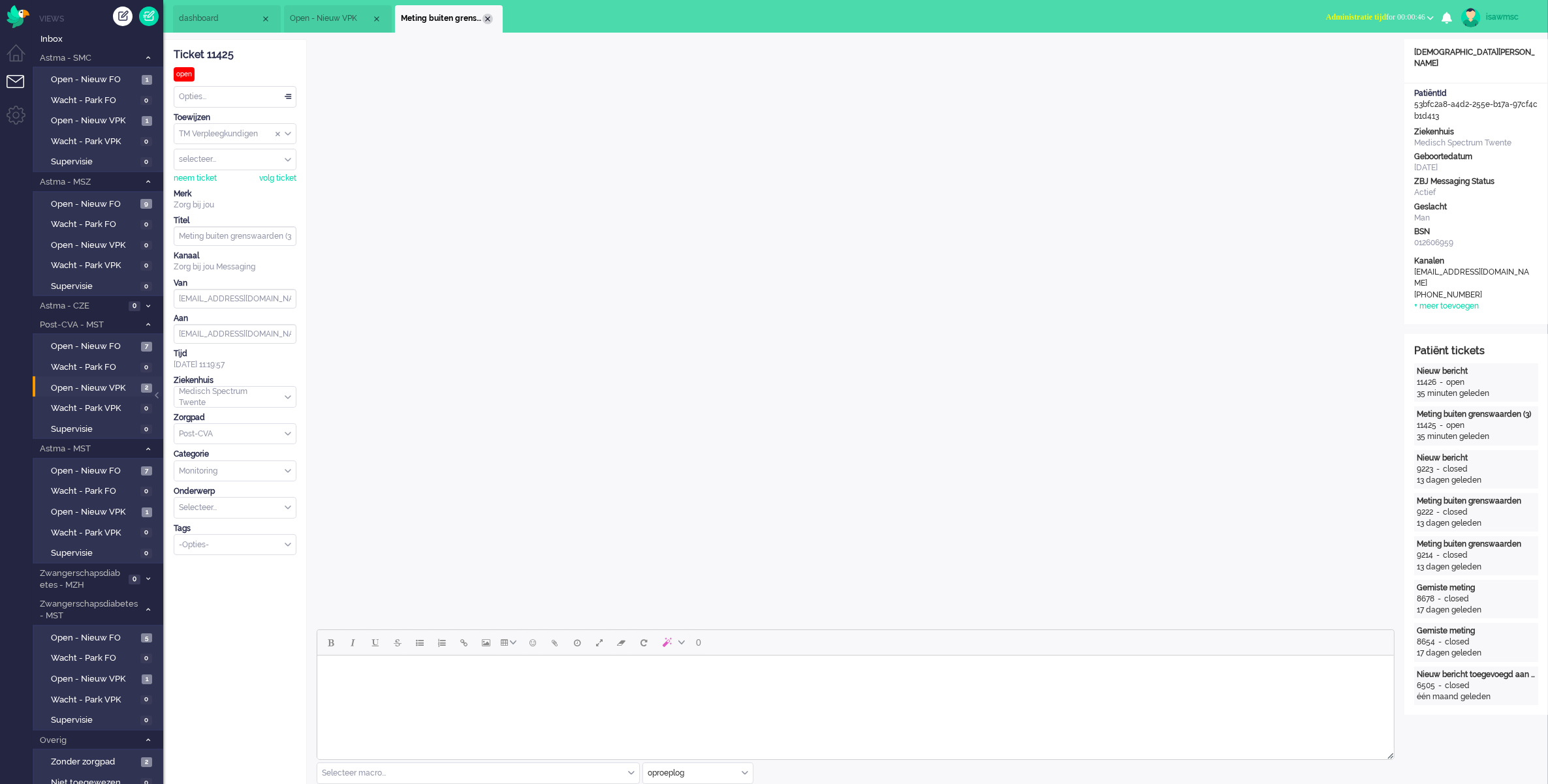
click at [488, 17] on div "Close tab" at bounding box center [487, 19] width 10 height 10
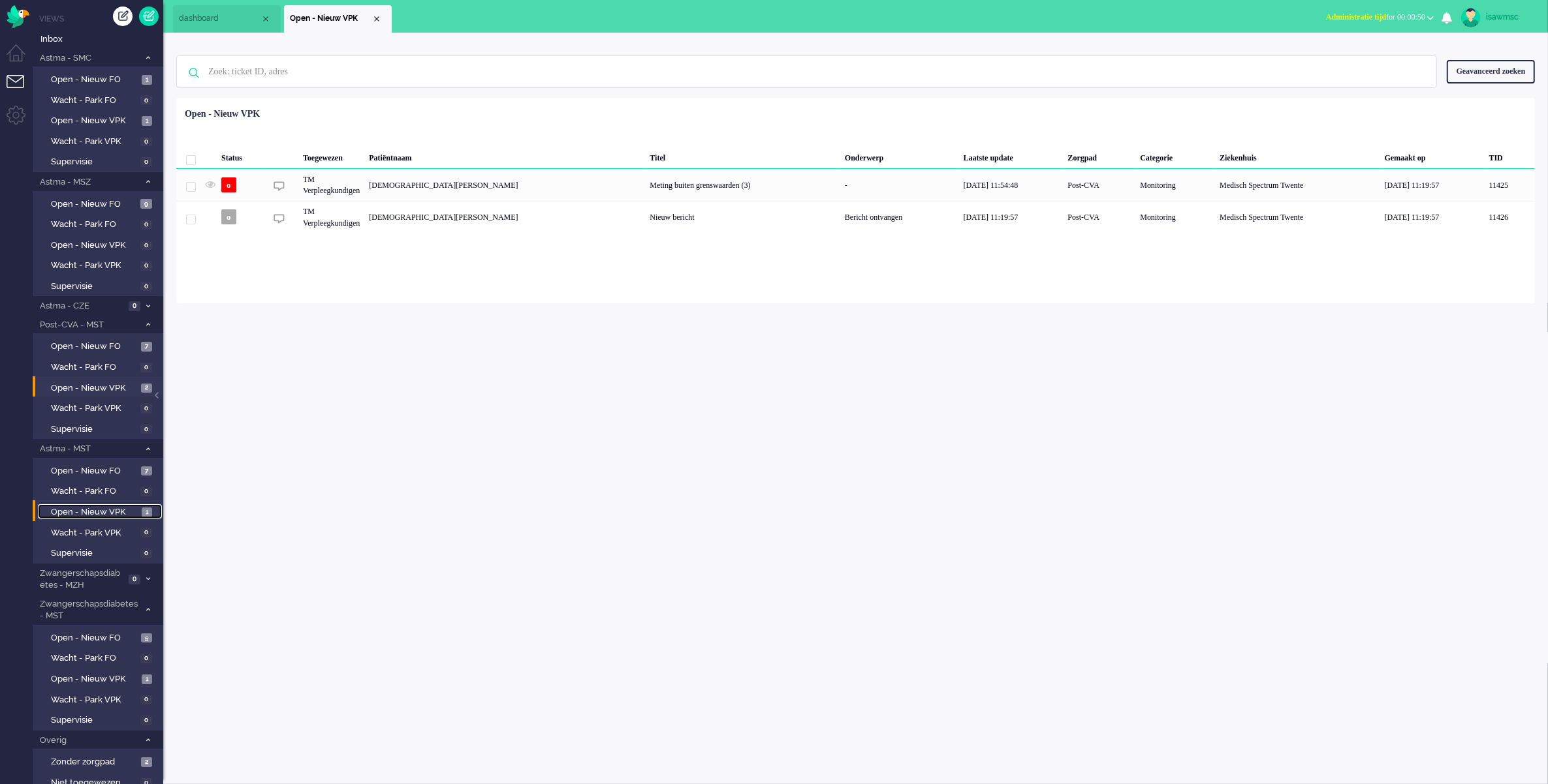
click at [133, 506] on span "Open - Nieuw VPK" at bounding box center [95, 512] width 88 height 13
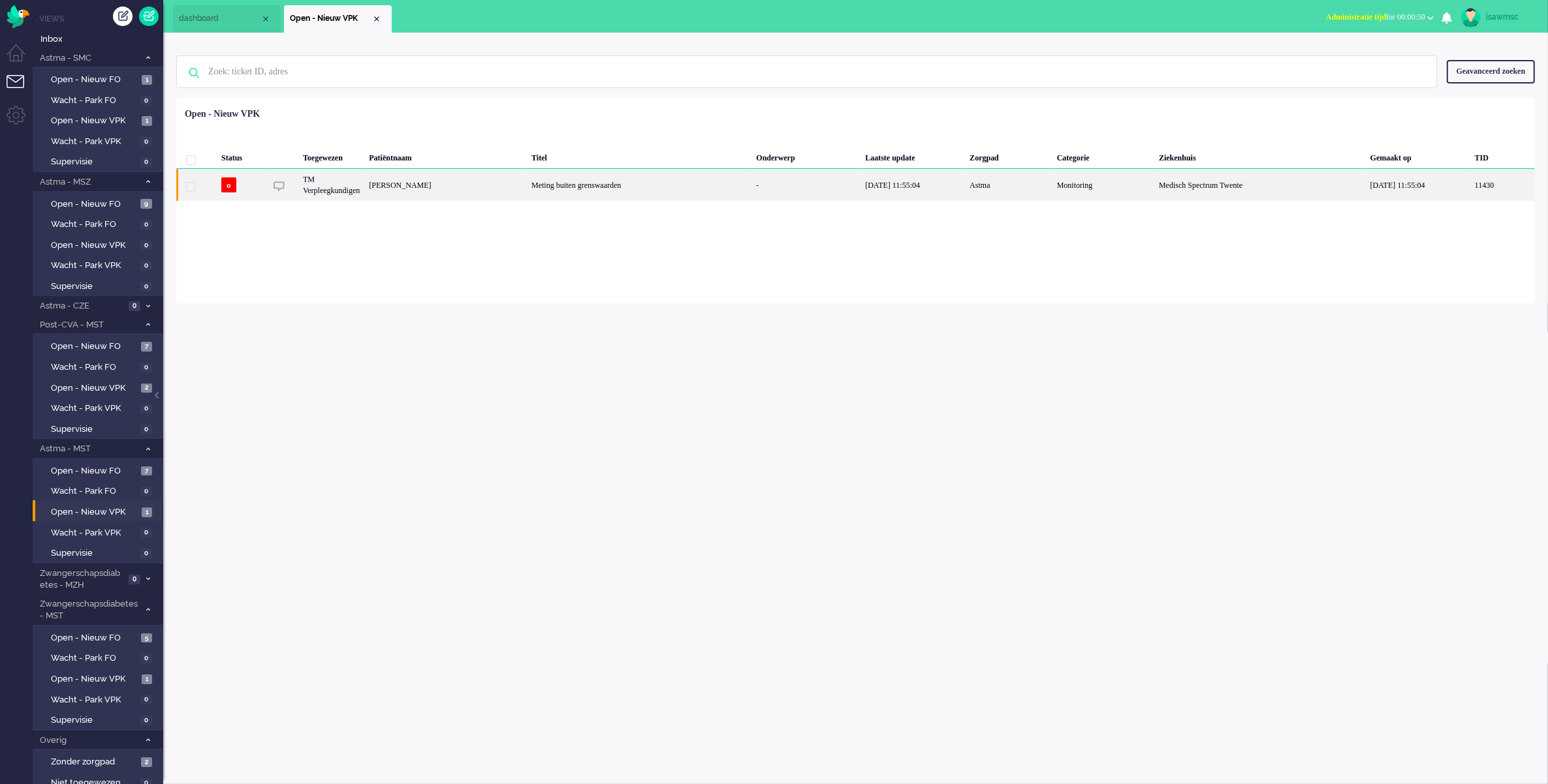
click at [501, 181] on div "[PERSON_NAME]" at bounding box center [446, 185] width 163 height 32
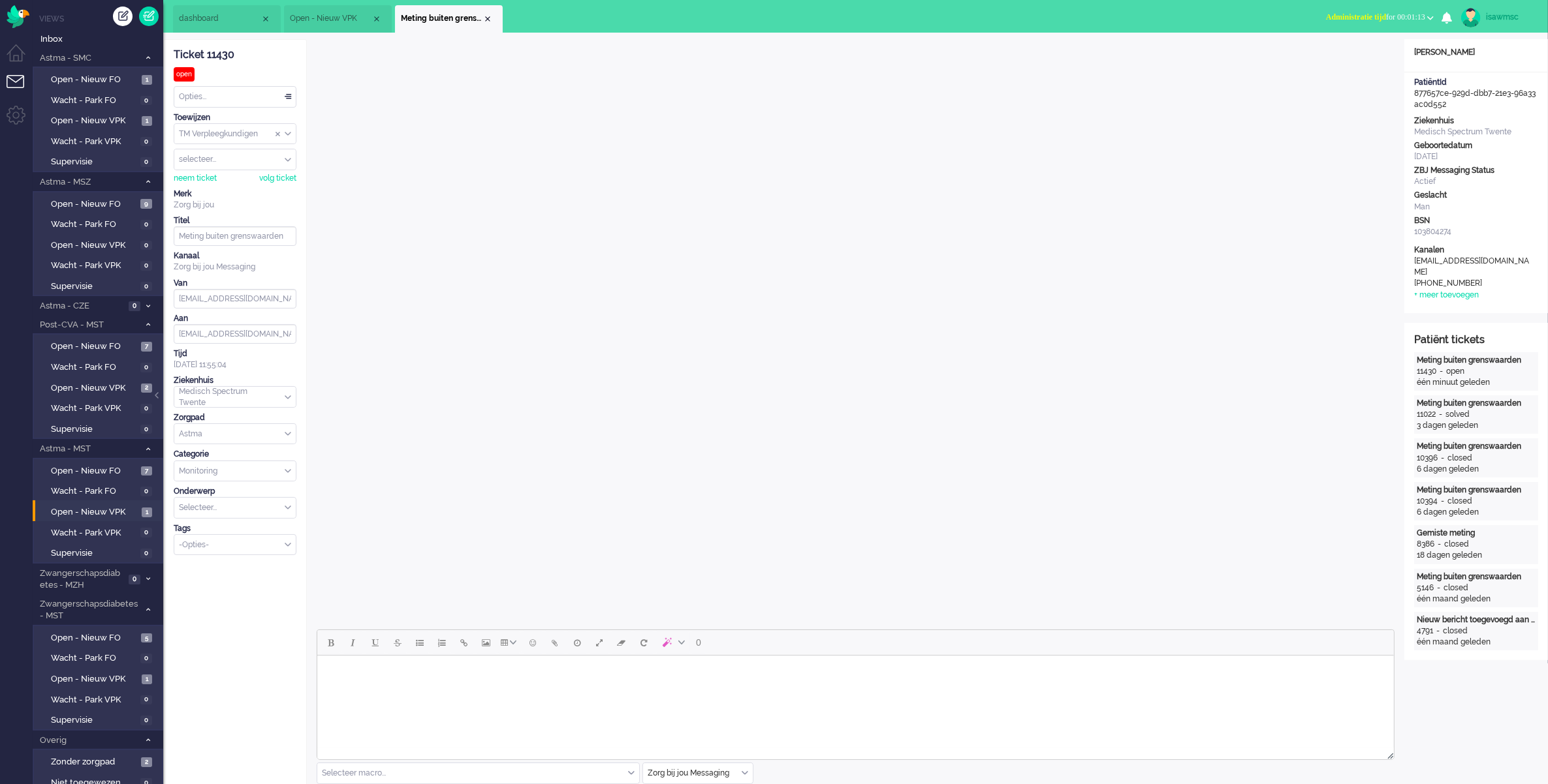
click at [1344, 19] on span "Administratie tijd" at bounding box center [1356, 17] width 60 height 9
click at [1343, 63] on label "Online" at bounding box center [1379, 58] width 103 height 11
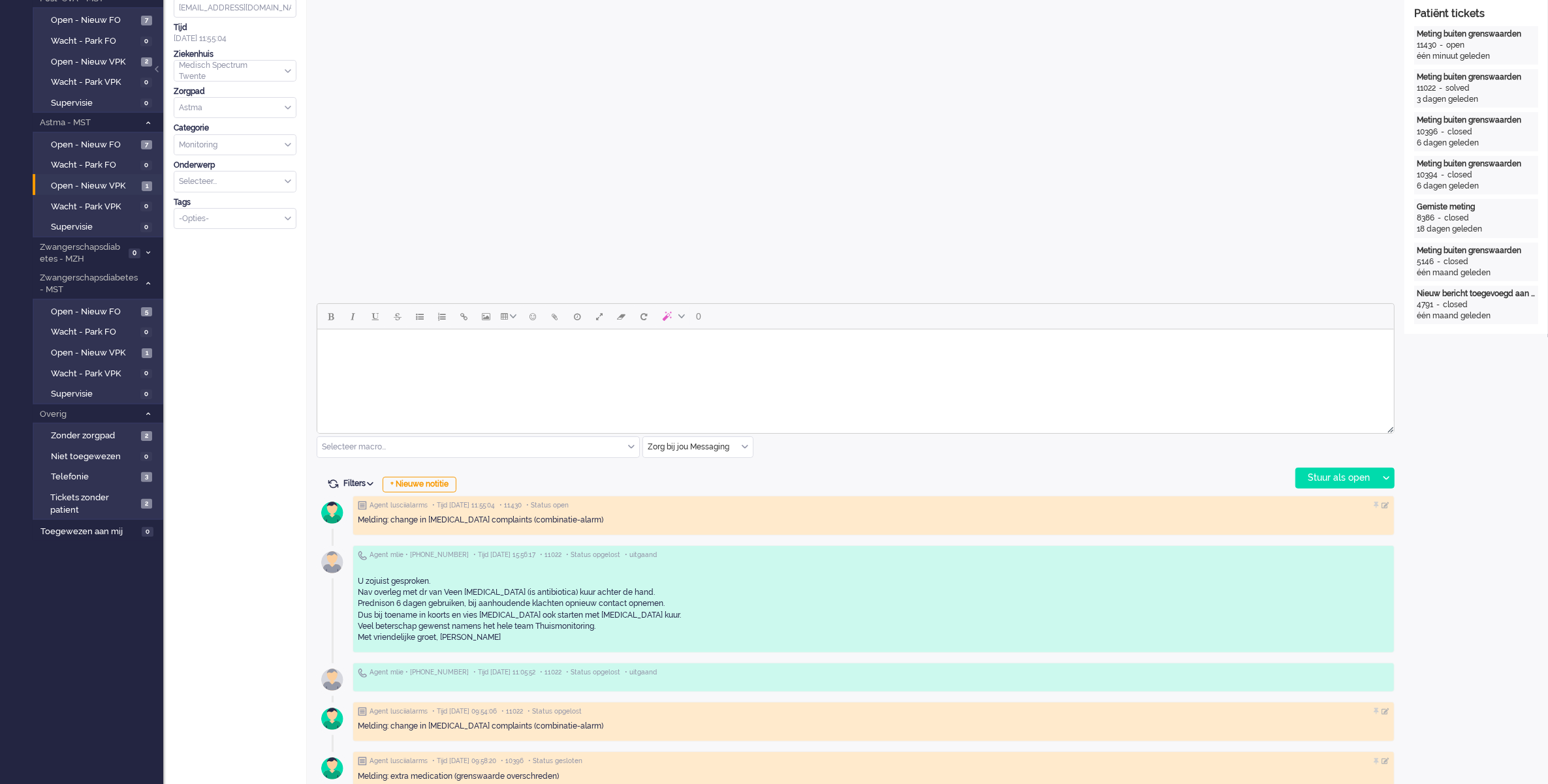
scroll to position [571, 0]
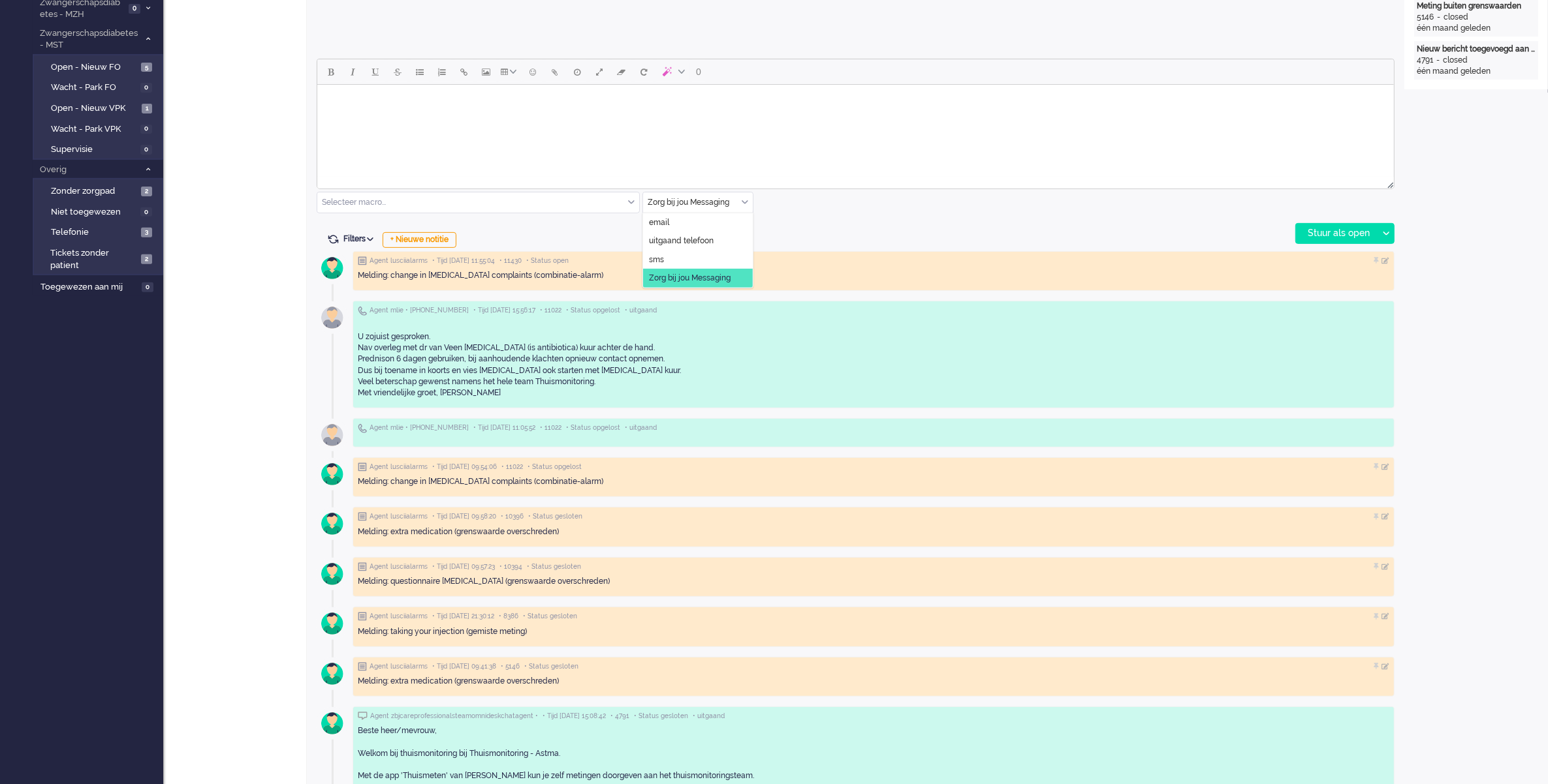
click at [741, 203] on div "Zorg bij jou Messaging" at bounding box center [698, 202] width 110 height 20
click at [687, 240] on span "uitgaand telefoon" at bounding box center [681, 241] width 65 height 11
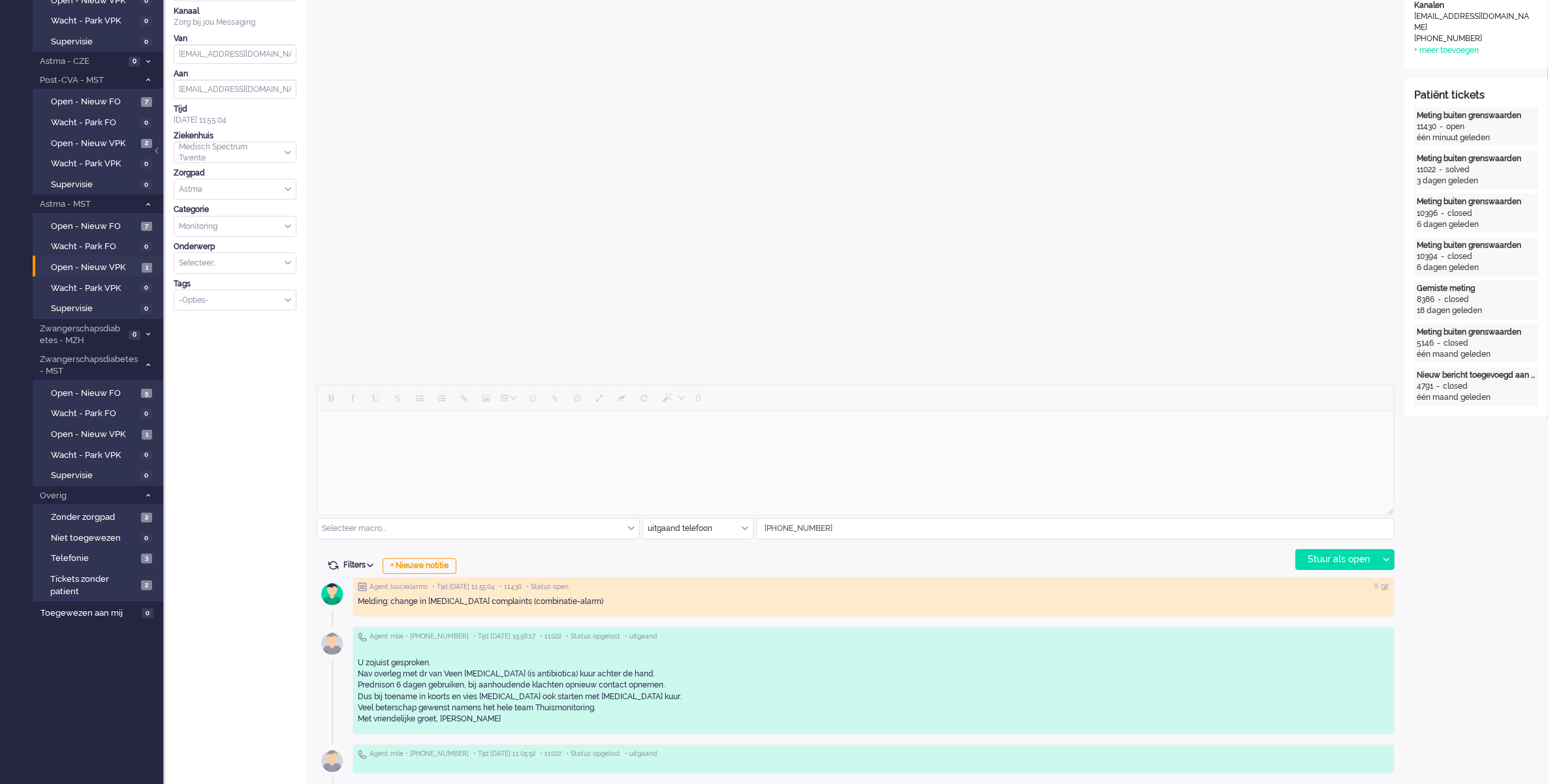
scroll to position [81, 0]
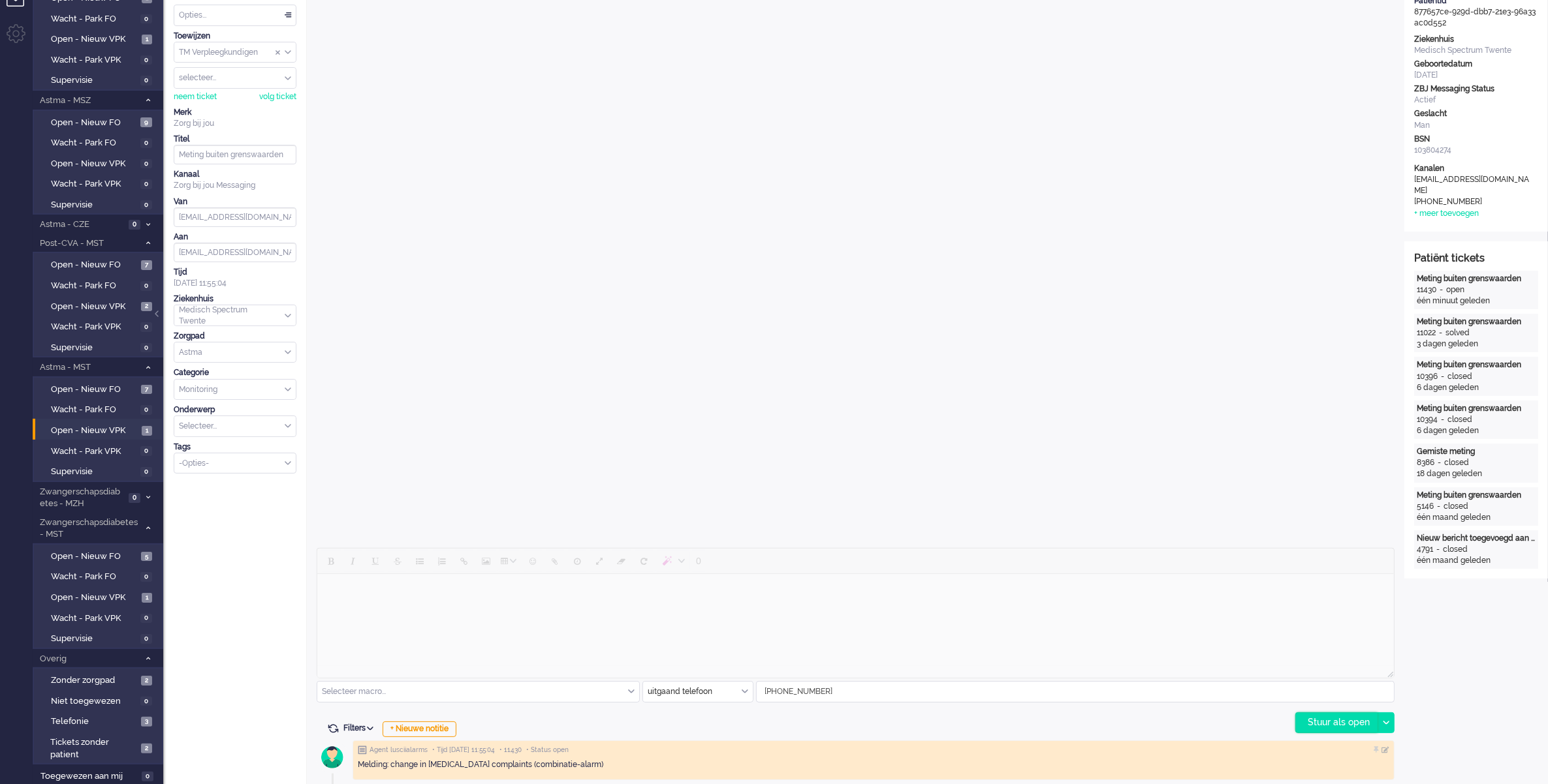
click at [1323, 722] on div "Stuur als open" at bounding box center [1336, 723] width 81 height 19
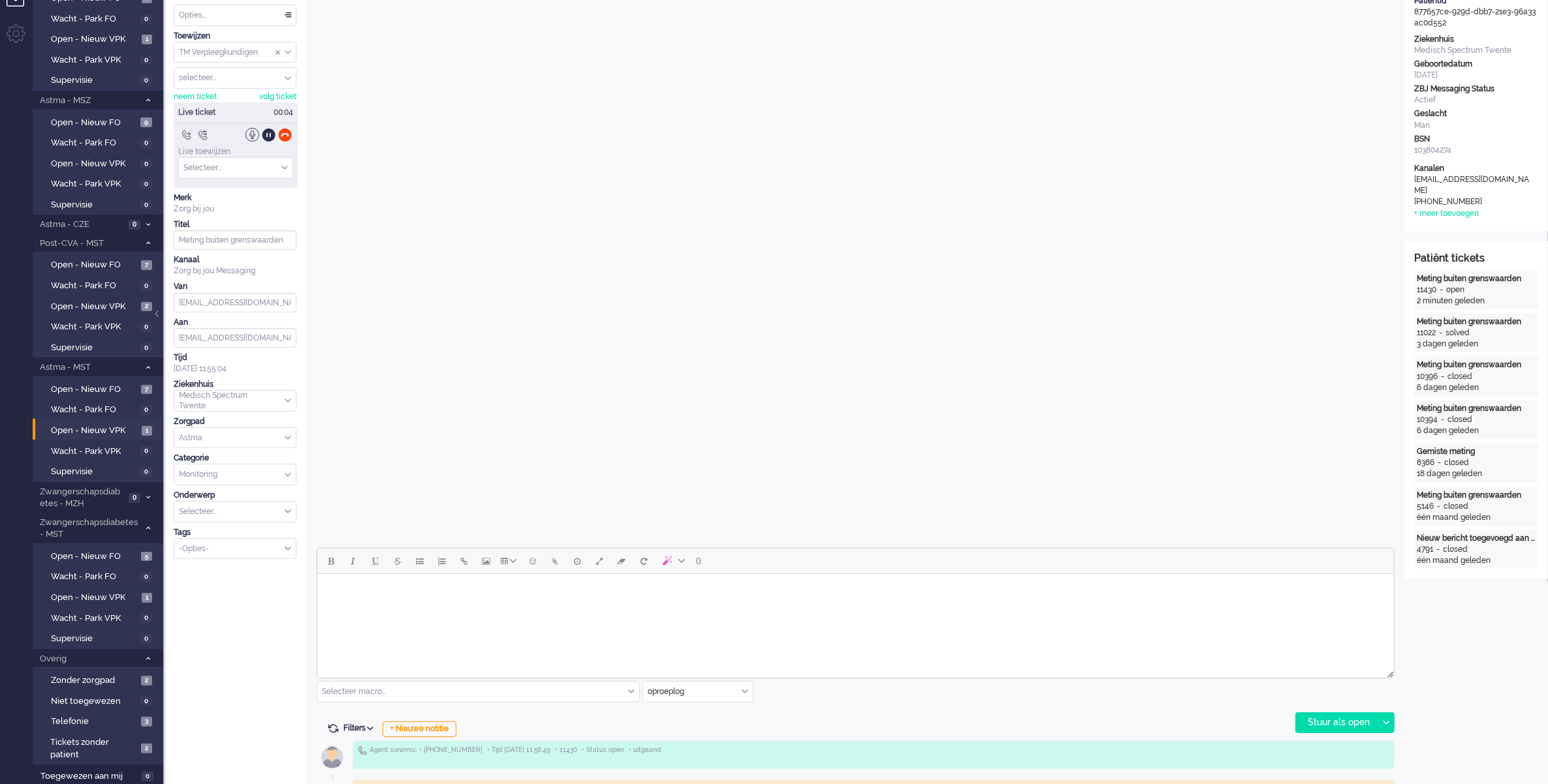
scroll to position [0, 0]
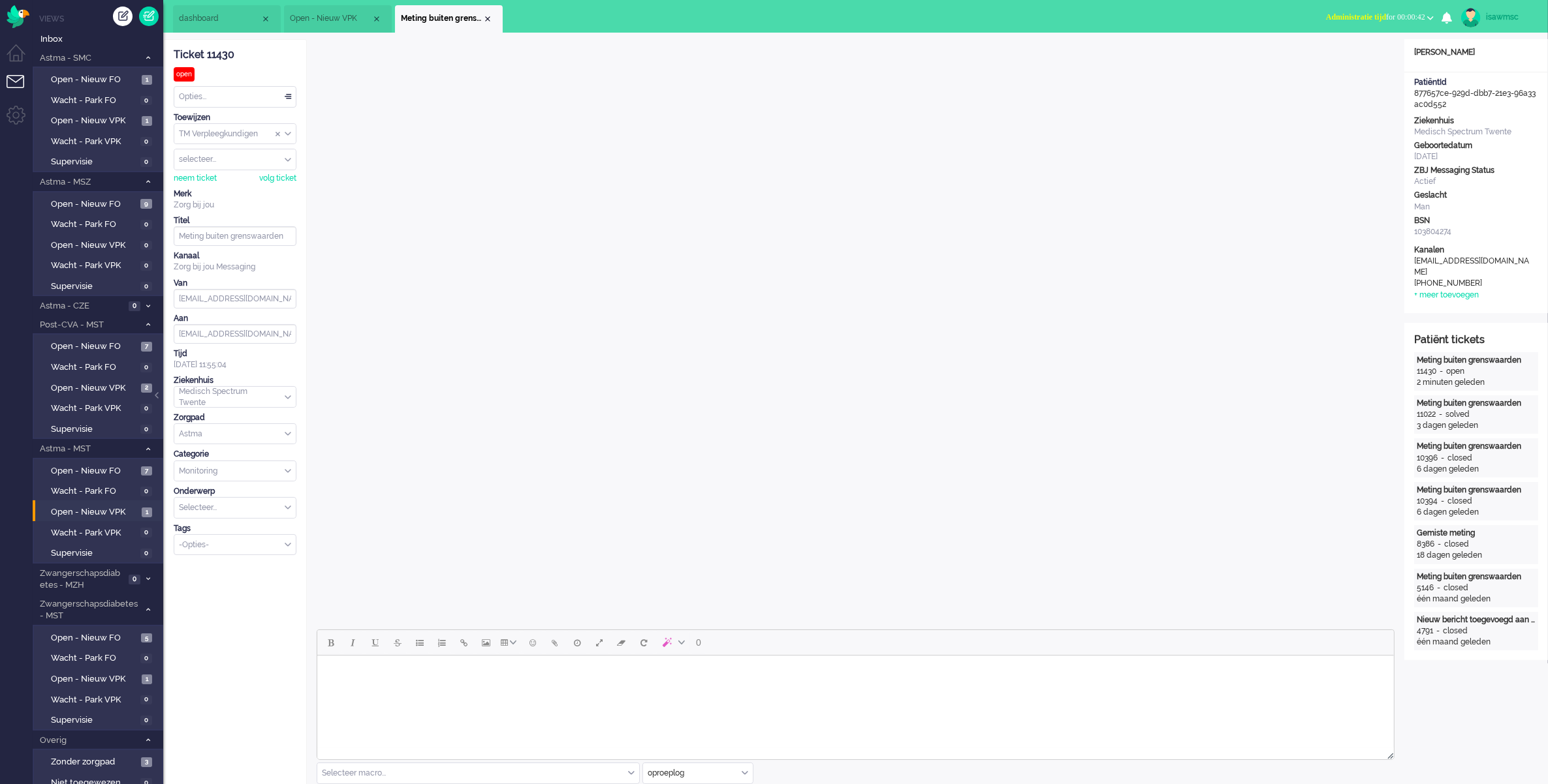
click at [1374, 22] on button "Administratie tijd for 00:00:42" at bounding box center [1379, 17] width 123 height 19
click at [1342, 58] on label "Online" at bounding box center [1379, 58] width 103 height 11
click at [484, 17] on div "Close tab" at bounding box center [487, 19] width 10 height 10
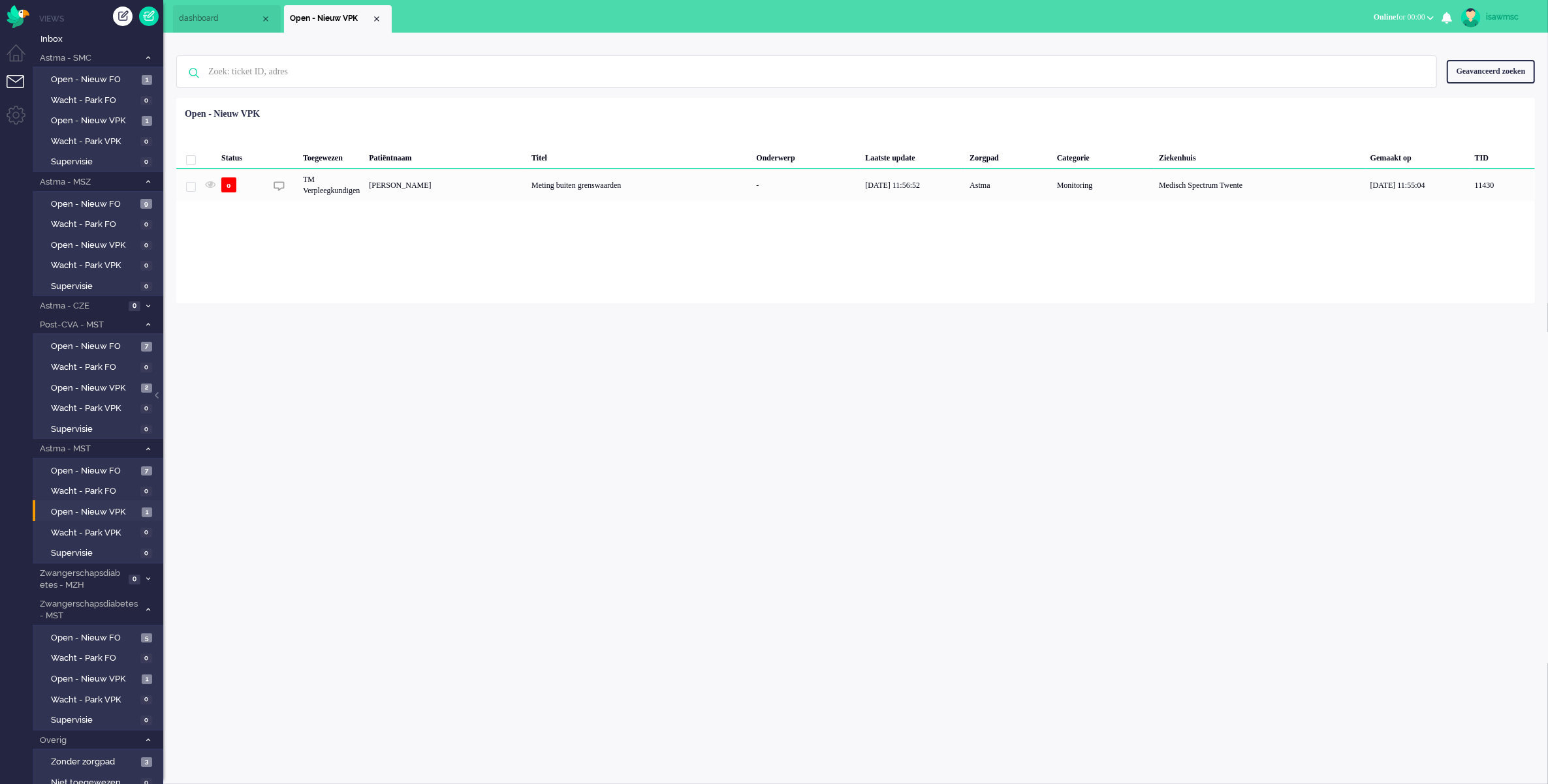
click at [572, 131] on div "Geselecteerd 0 Set Status: open pending holding solved Verwijder Selecteer... U…" at bounding box center [855, 130] width 1359 height 26
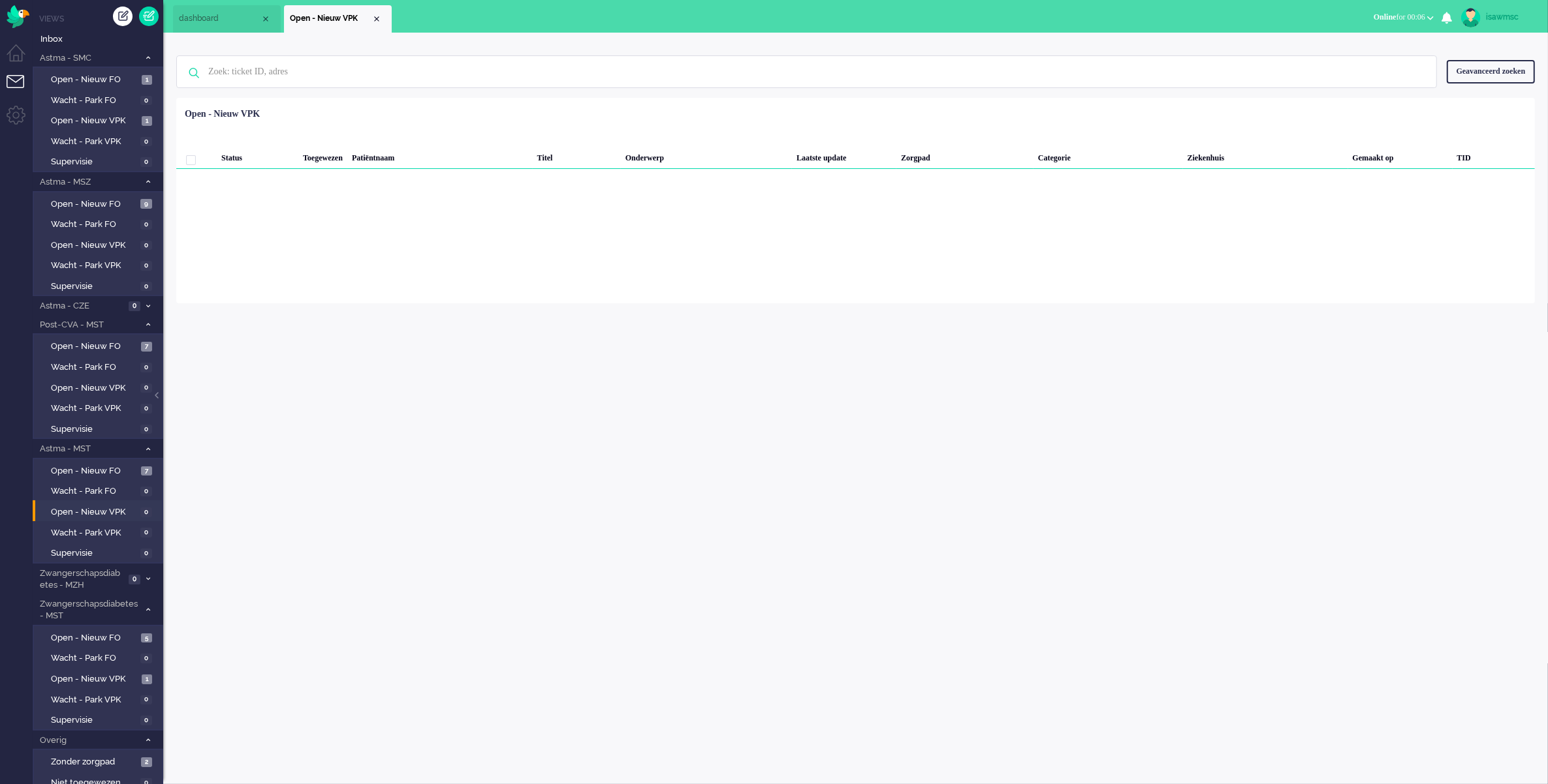
click at [1412, 16] on span "Online for 00:06" at bounding box center [1399, 17] width 51 height 9
click at [1371, 259] on div "Loading... Status Toegewezen Patiëntnaam Titel Onderwerp [PERSON_NAME] update Z…" at bounding box center [855, 201] width 1359 height 206
click at [1411, 6] on li "Niet beschikbaar Online Outbound pending Online for 00:06 Niet beschikbaar Onli…" at bounding box center [1403, 18] width 76 height 28
click at [1404, 15] on span "Online for 00:06" at bounding box center [1399, 17] width 51 height 9
click at [1387, 42] on label "Niet beschikbaar" at bounding box center [1379, 44] width 103 height 11
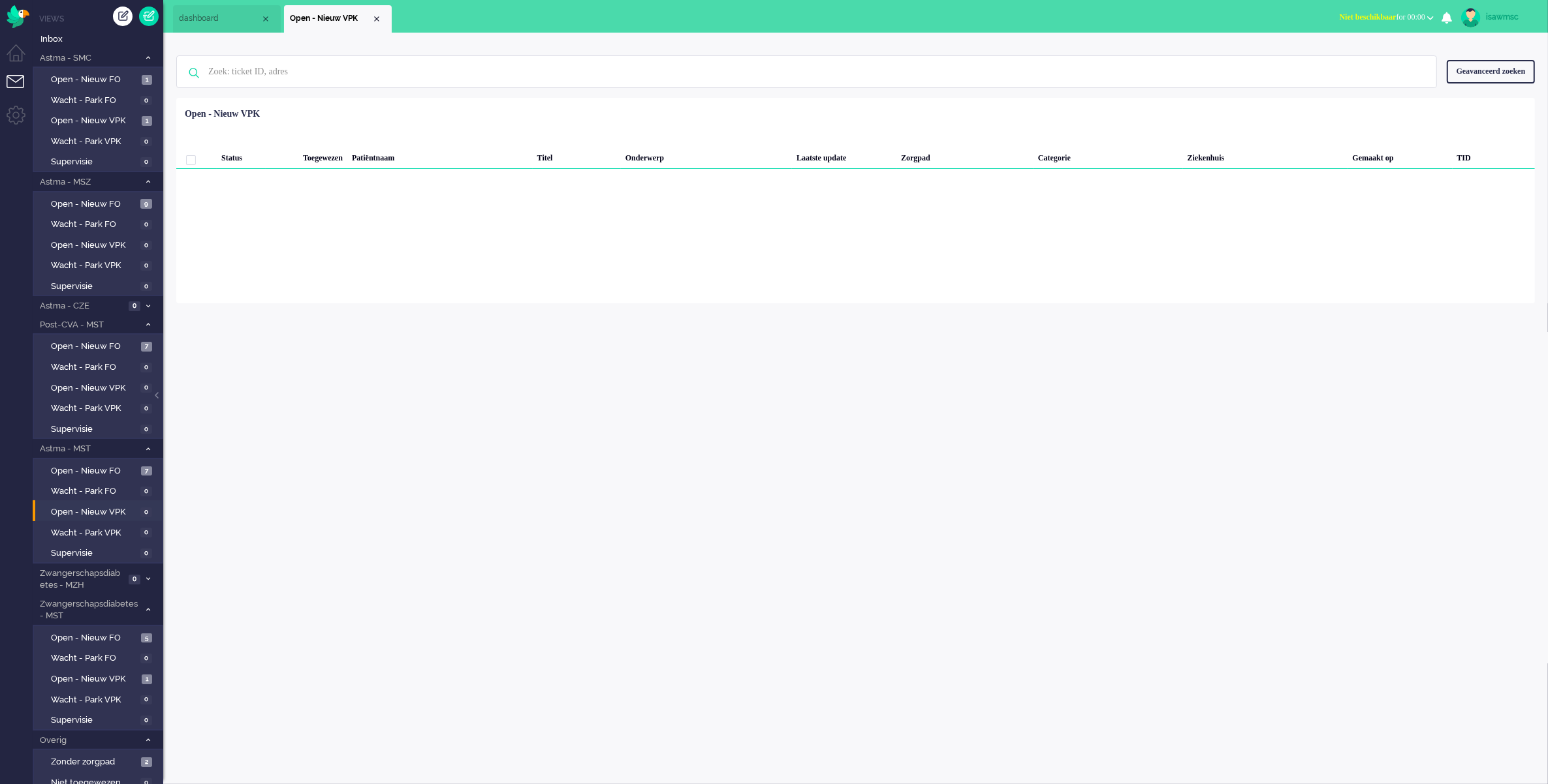
click at [1326, 324] on div "isawmsc Thuis Ticket Csat Mijn gemiddelde cijfer Deze week - Ticket Bijdragen P…" at bounding box center [855, 408] width 1385 height 751
